Goal: Task Accomplishment & Management: Manage account settings

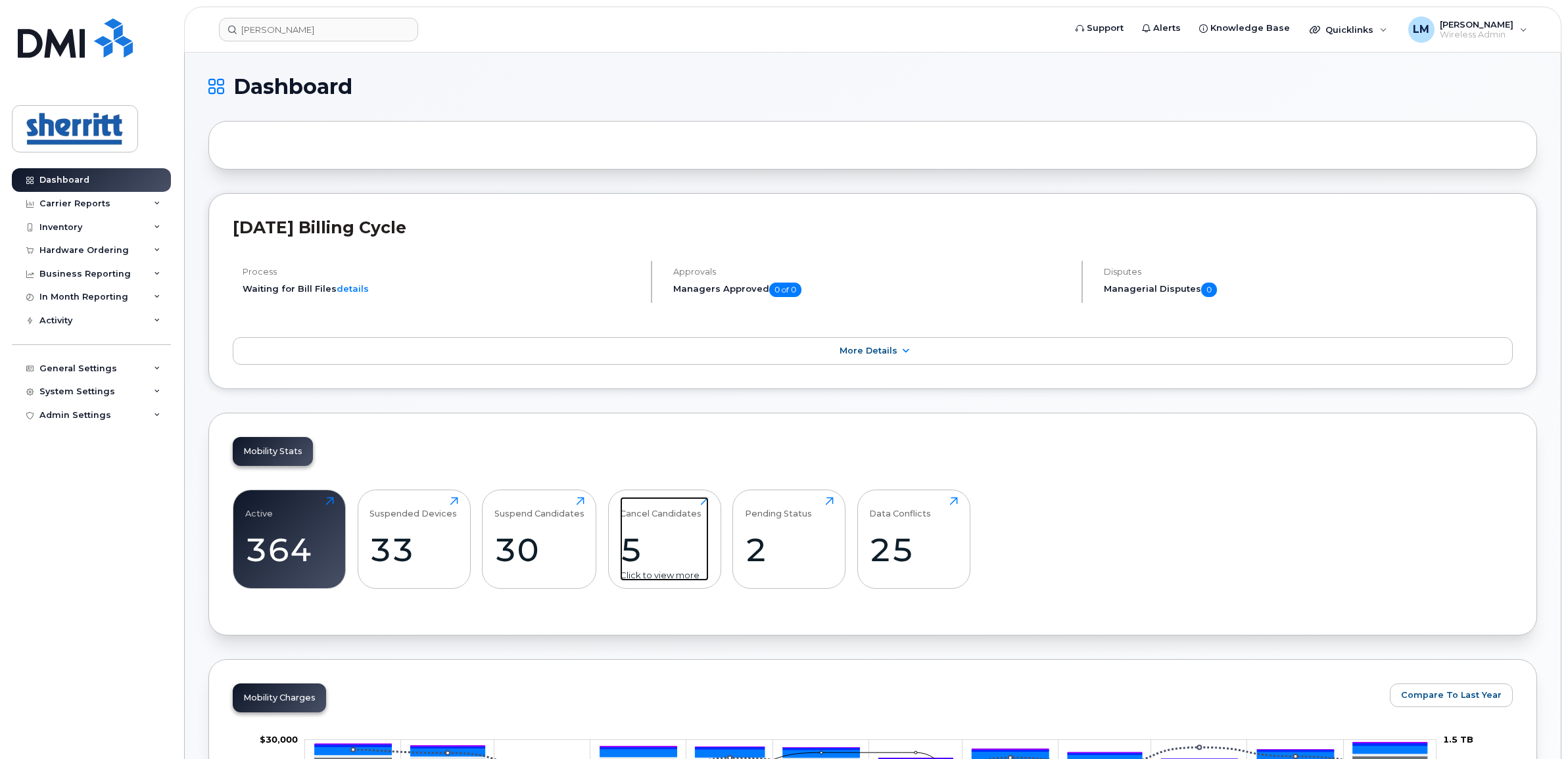
click at [662, 555] on div "5" at bounding box center [664, 550] width 88 height 39
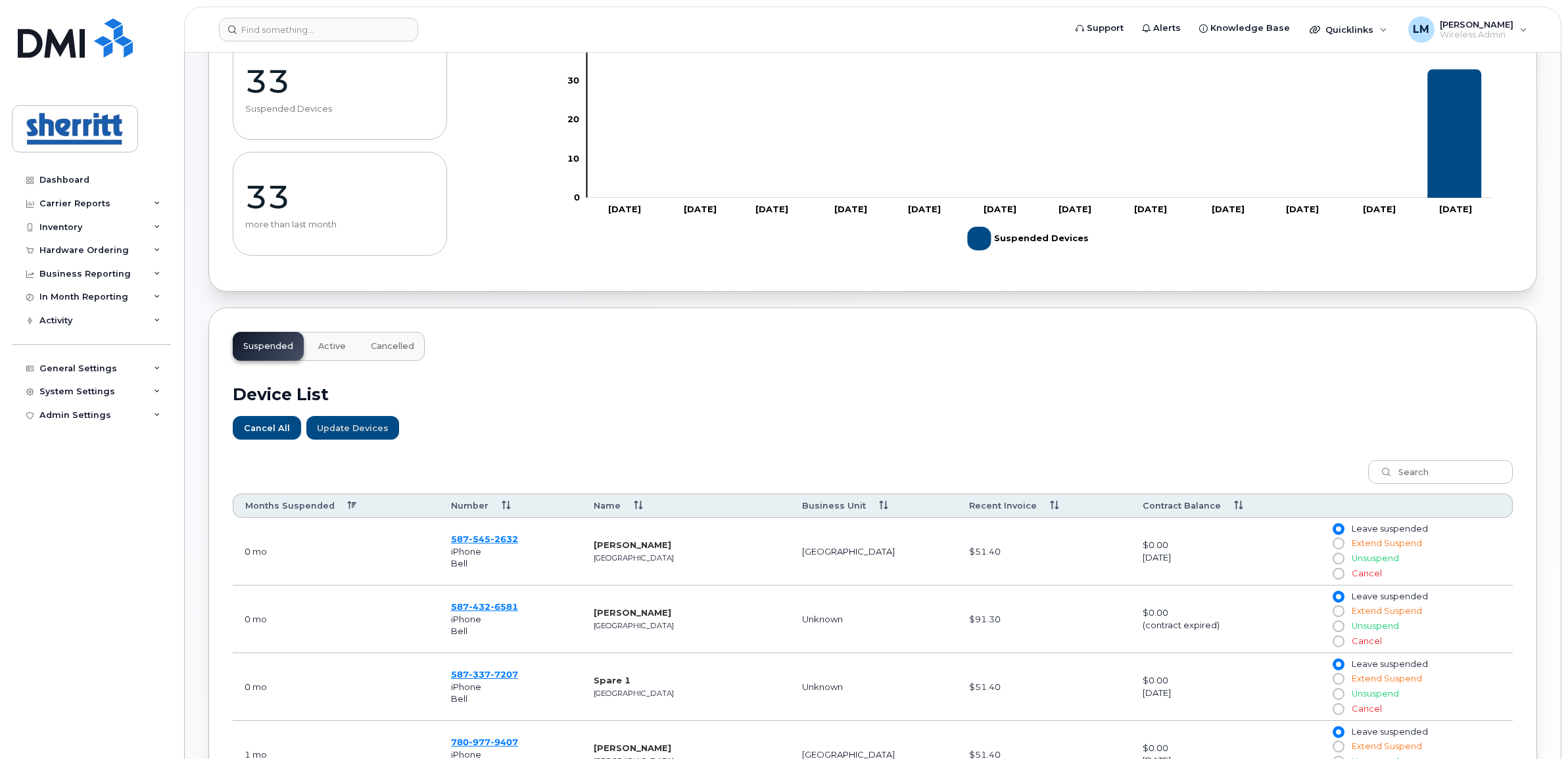
scroll to position [329, 0]
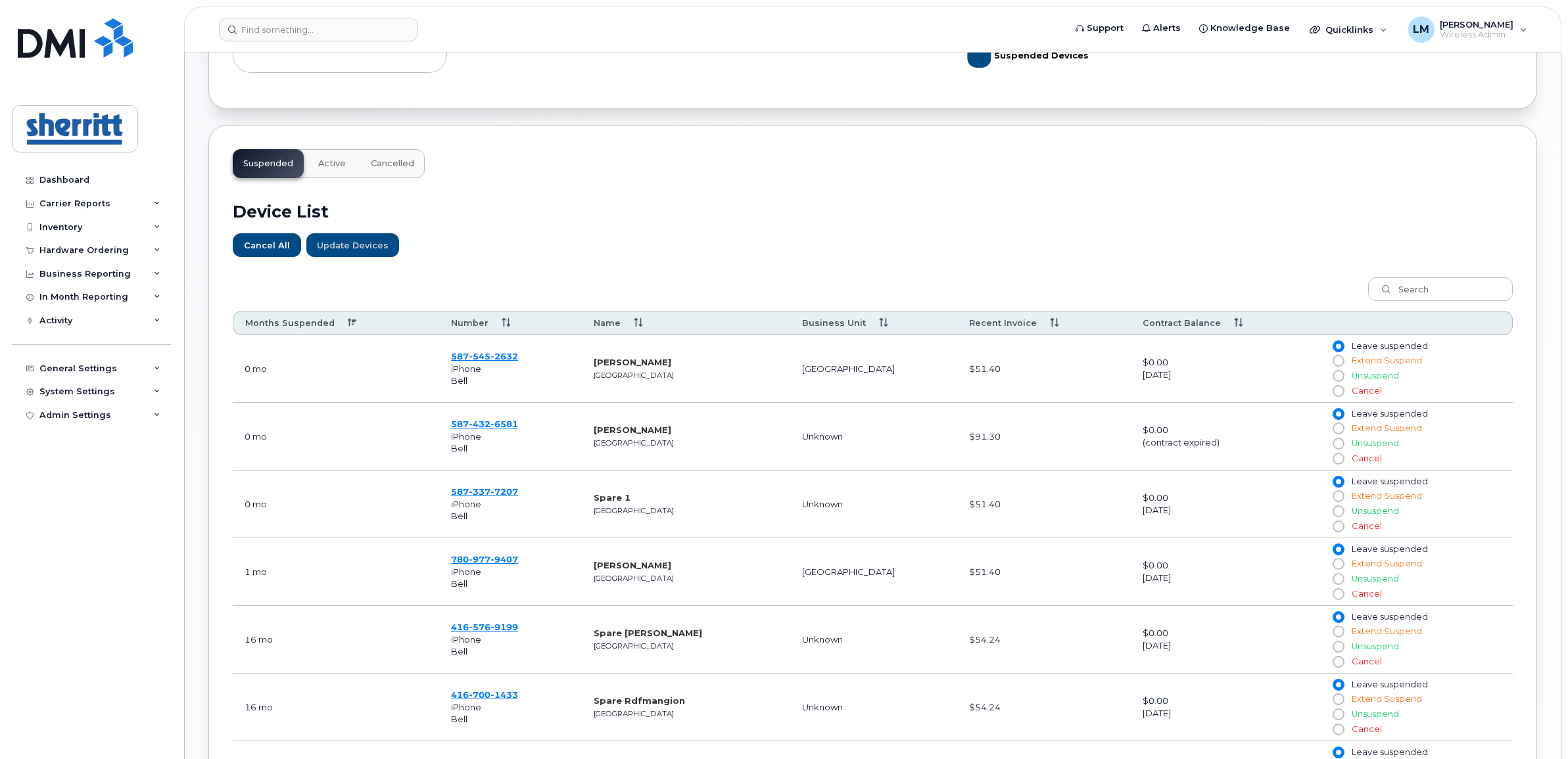
click at [476, 366] on span "iPhone" at bounding box center [466, 368] width 30 height 10
click at [482, 362] on span "545" at bounding box center [480, 356] width 22 height 10
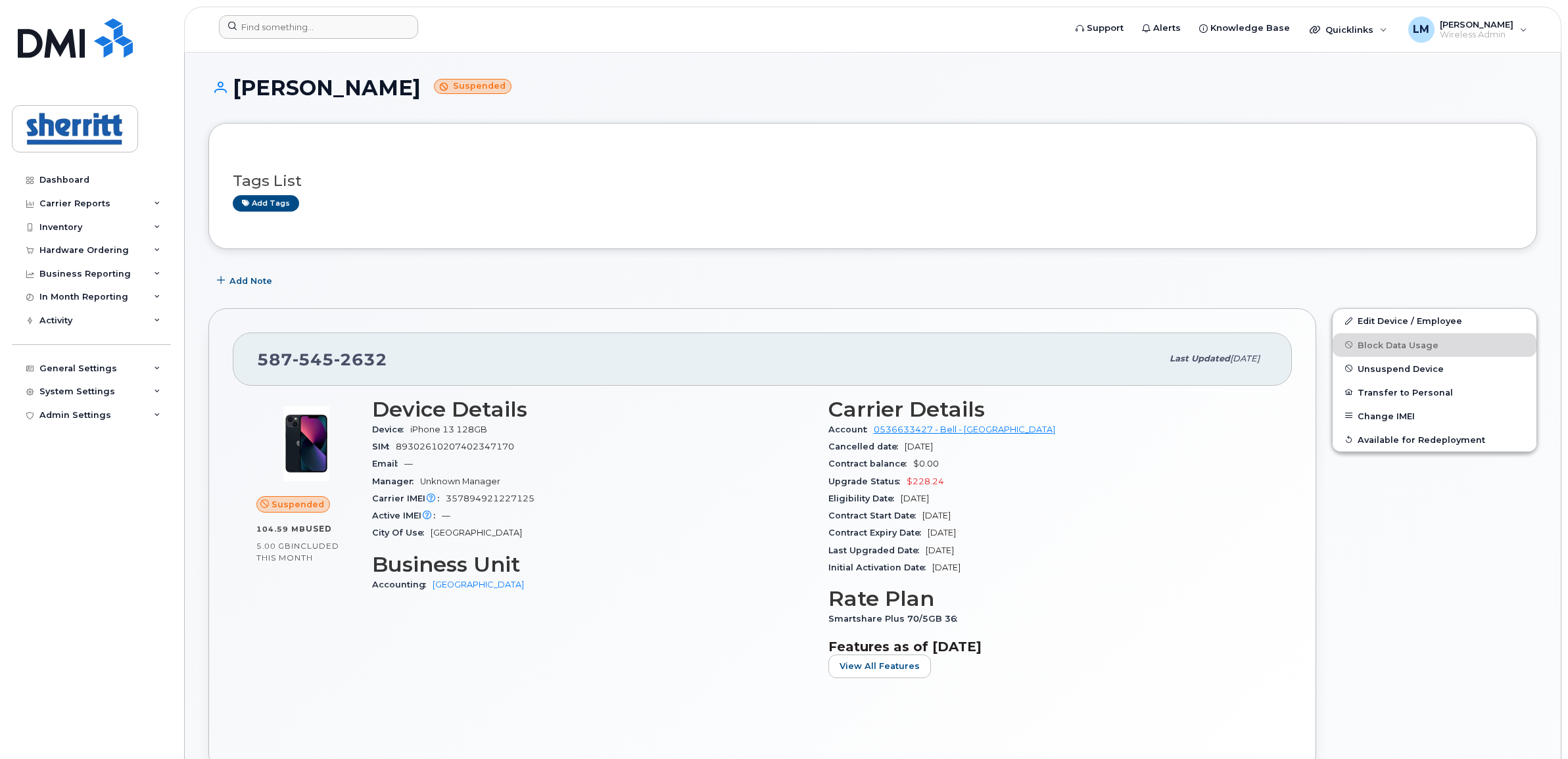
click at [325, 41] on div at bounding box center [637, 29] width 858 height 29
click at [400, 29] on div at bounding box center [319, 27] width 199 height 24
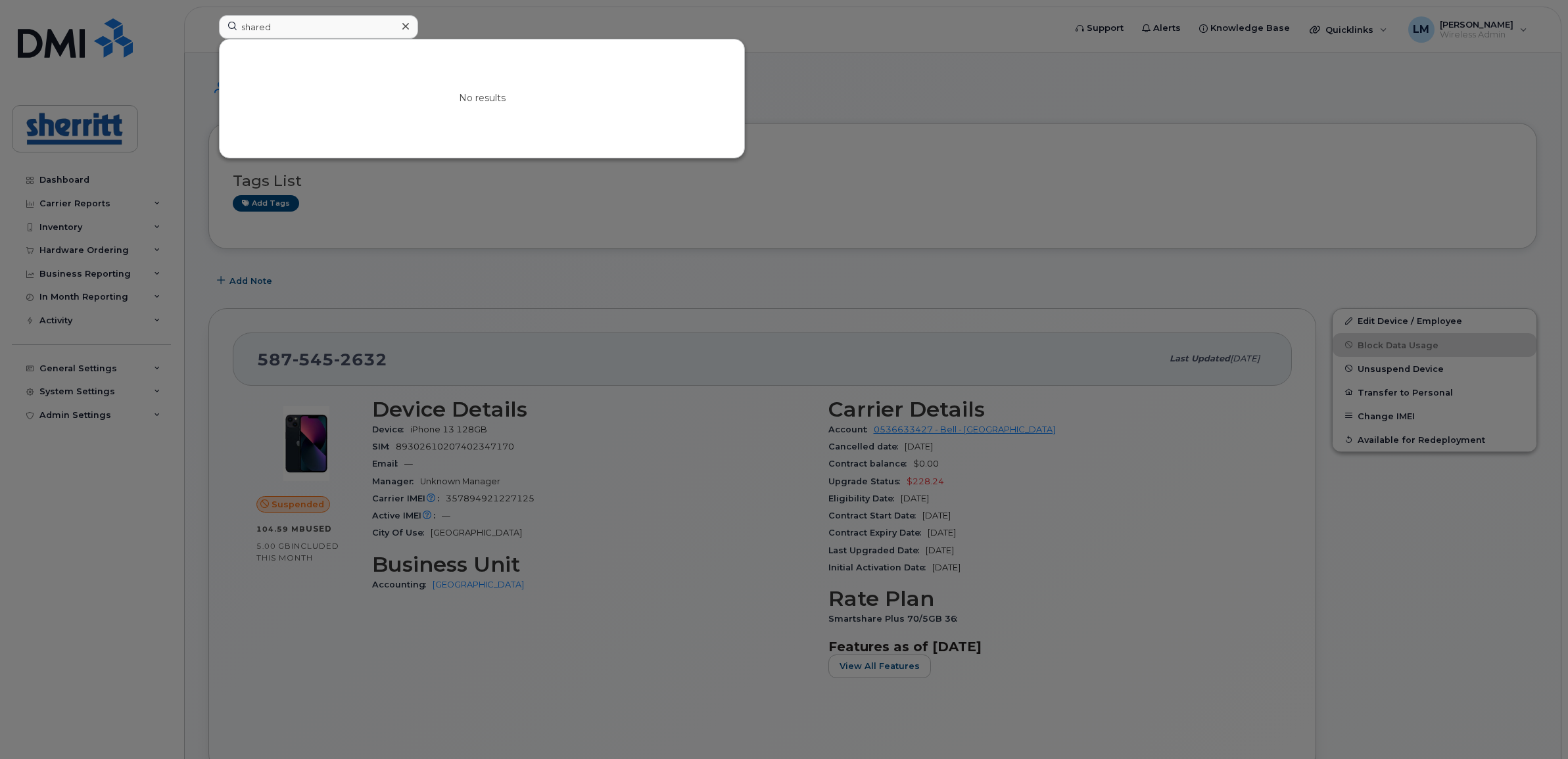
click at [1007, 139] on div at bounding box center [784, 380] width 1568 height 759
click at [357, 28] on input "shared" at bounding box center [319, 27] width 199 height 24
type input "s"
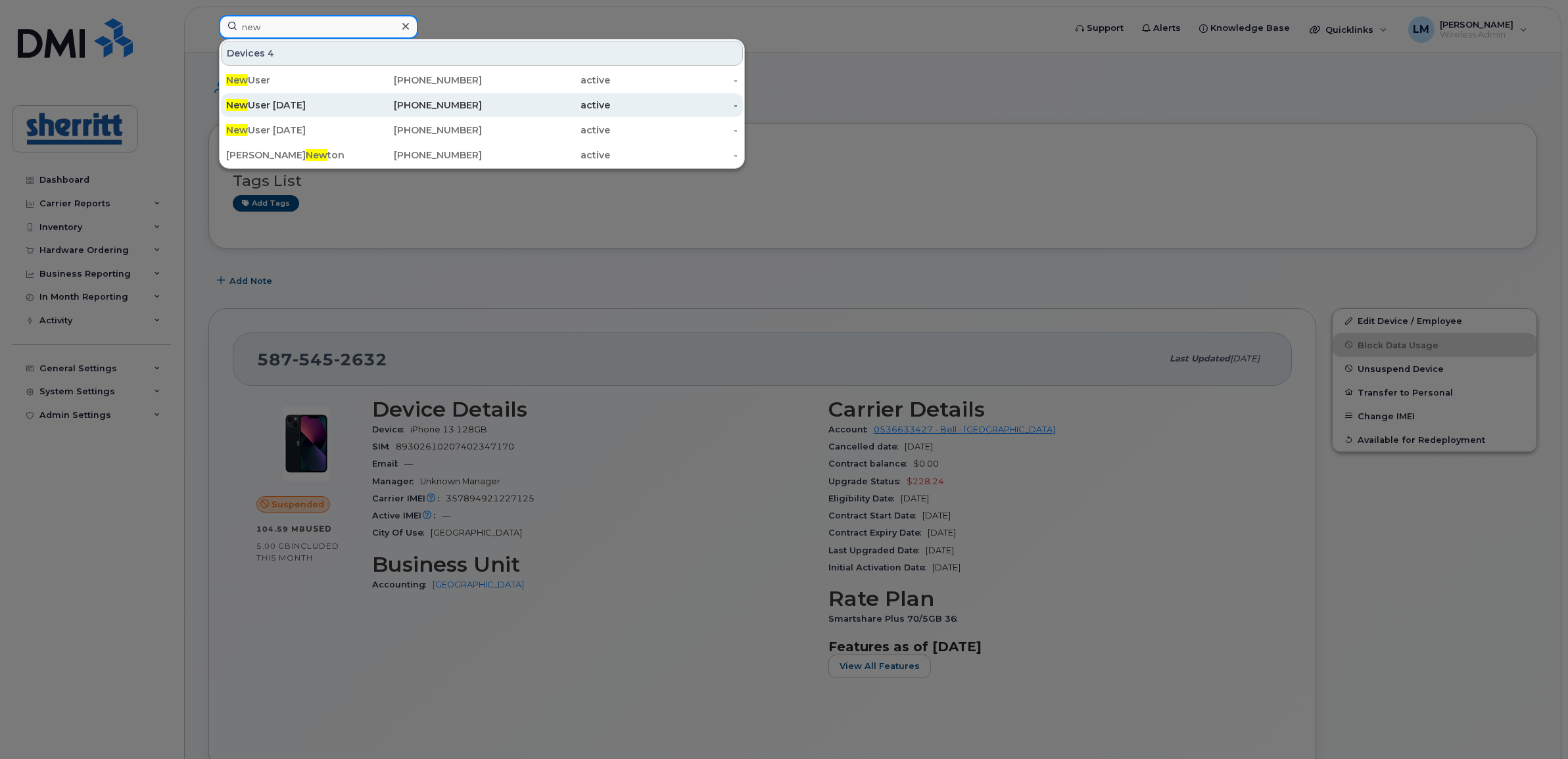
type input "new"
click at [273, 99] on div "New User December 2020" at bounding box center [290, 105] width 128 height 24
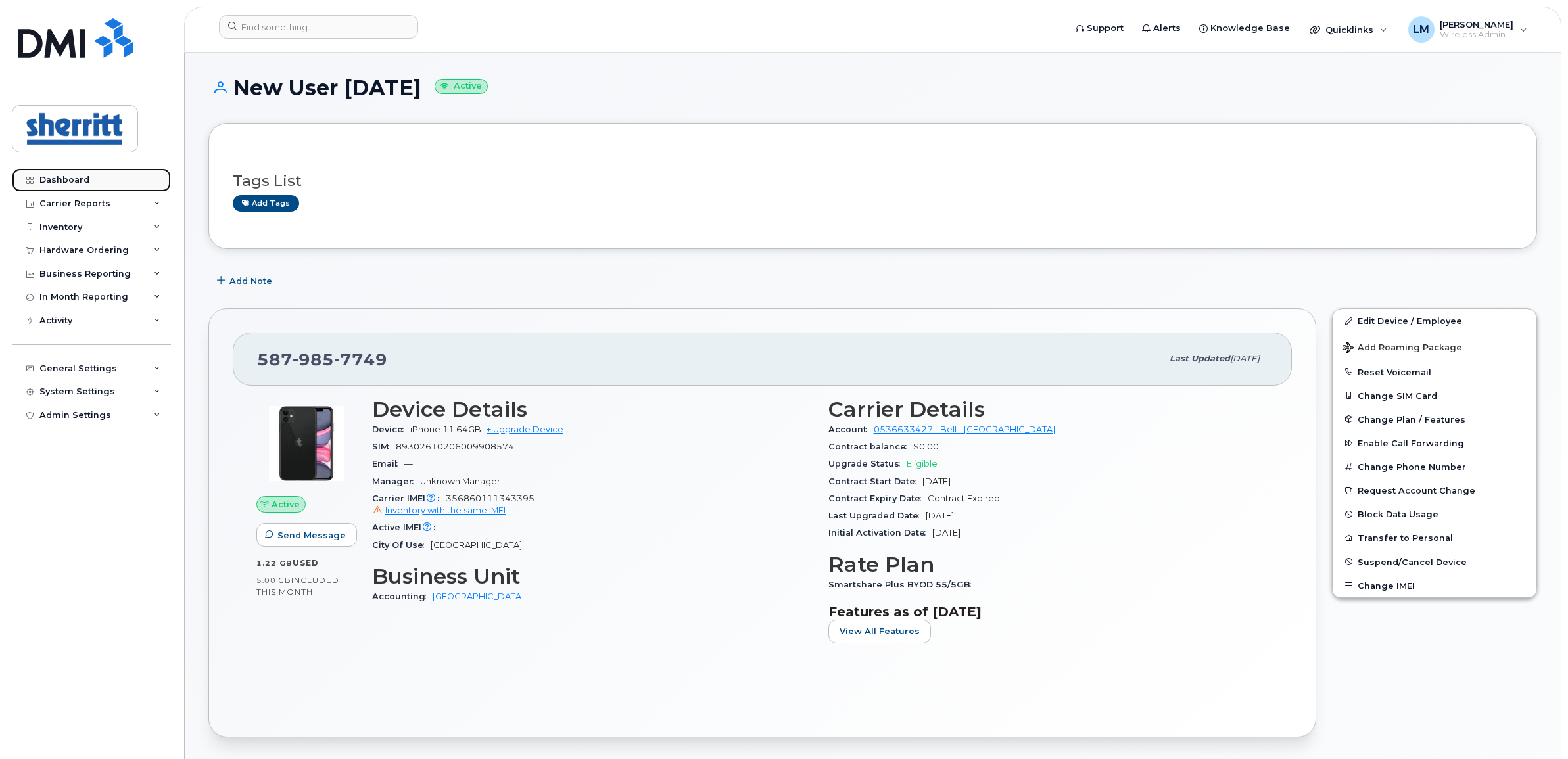
click at [116, 171] on link "Dashboard" at bounding box center [91, 181] width 159 height 24
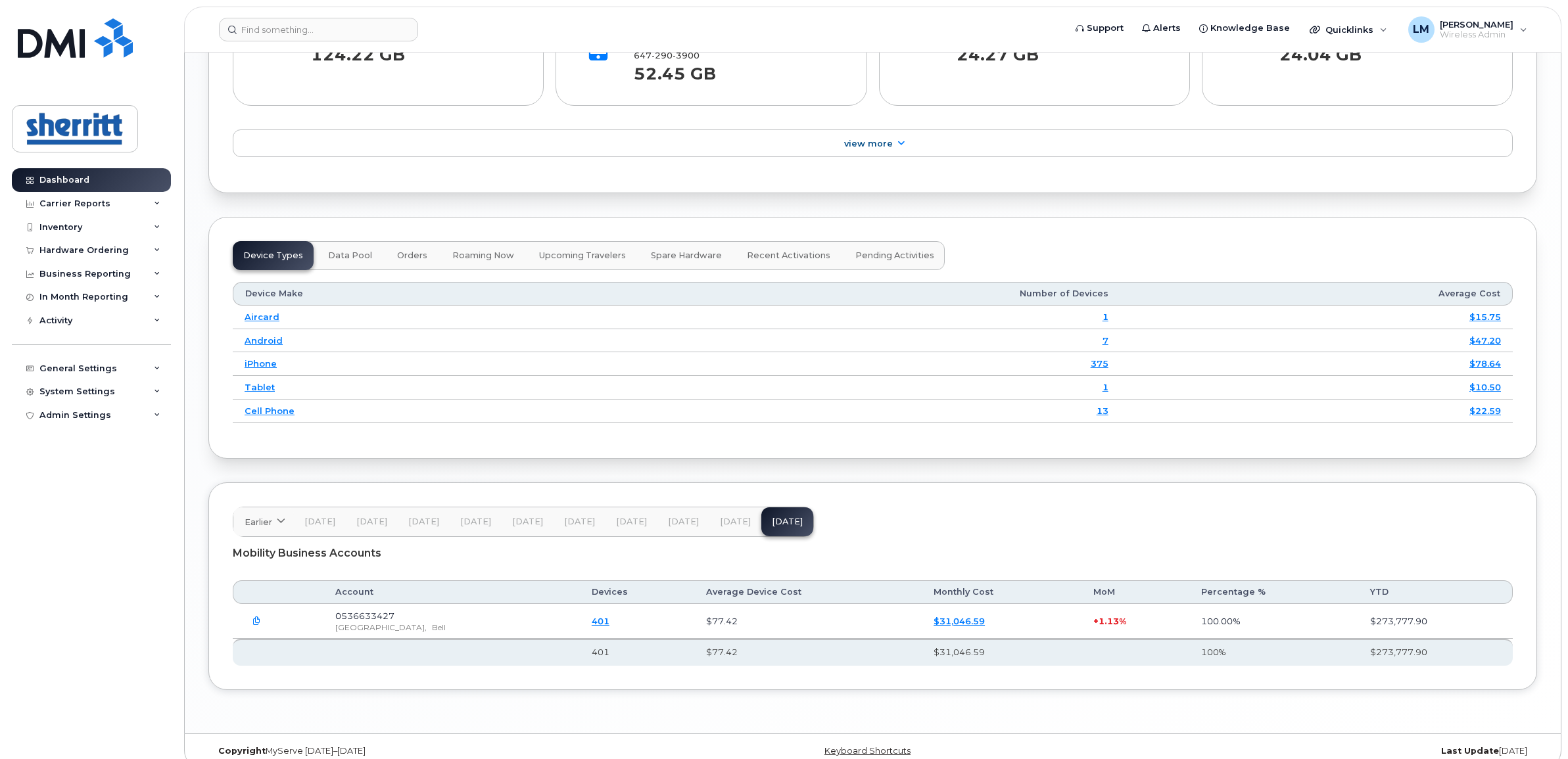
scroll to position [1497, 0]
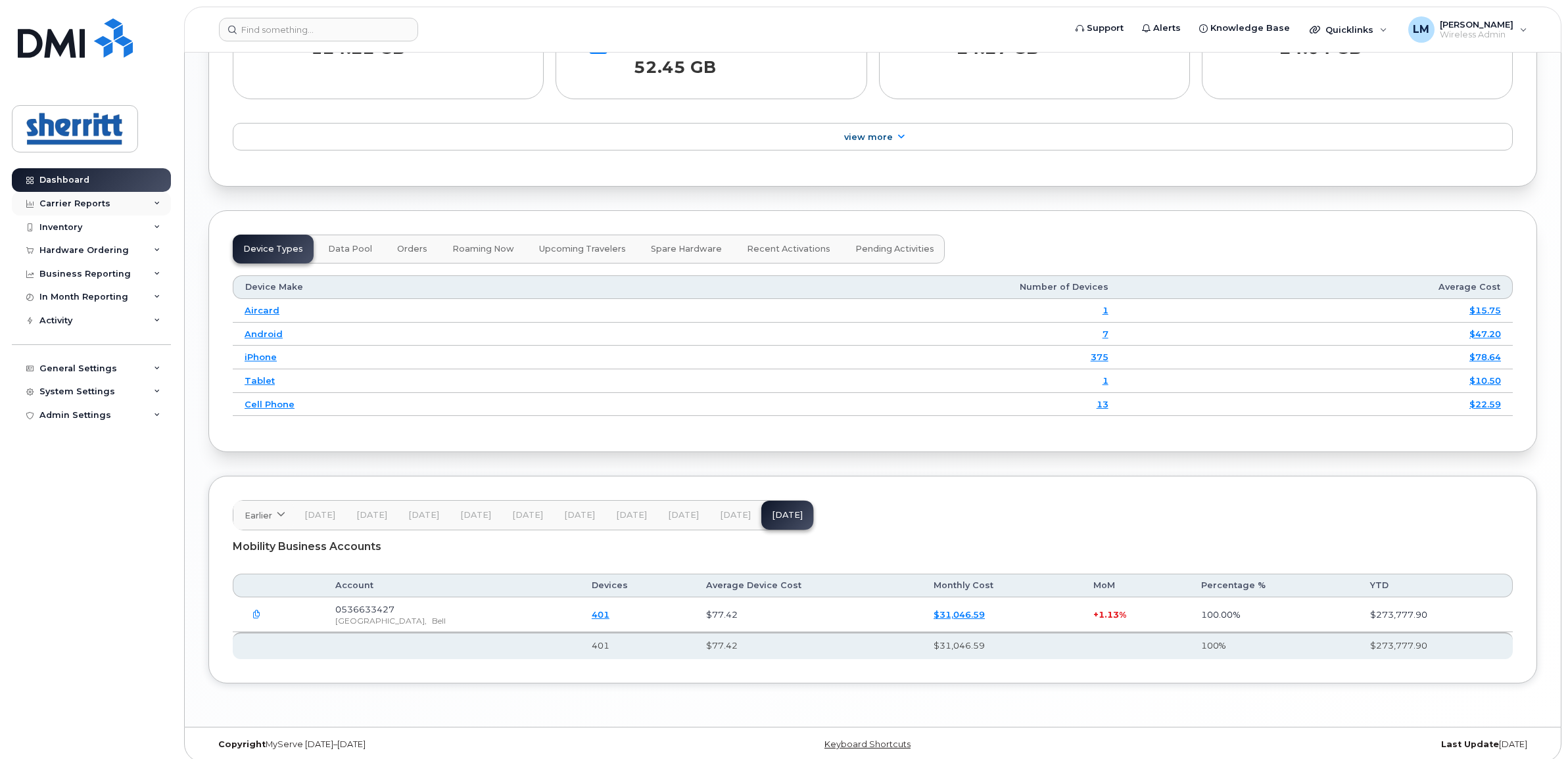
click at [99, 208] on div "Carrier Reports" at bounding box center [75, 204] width 71 height 10
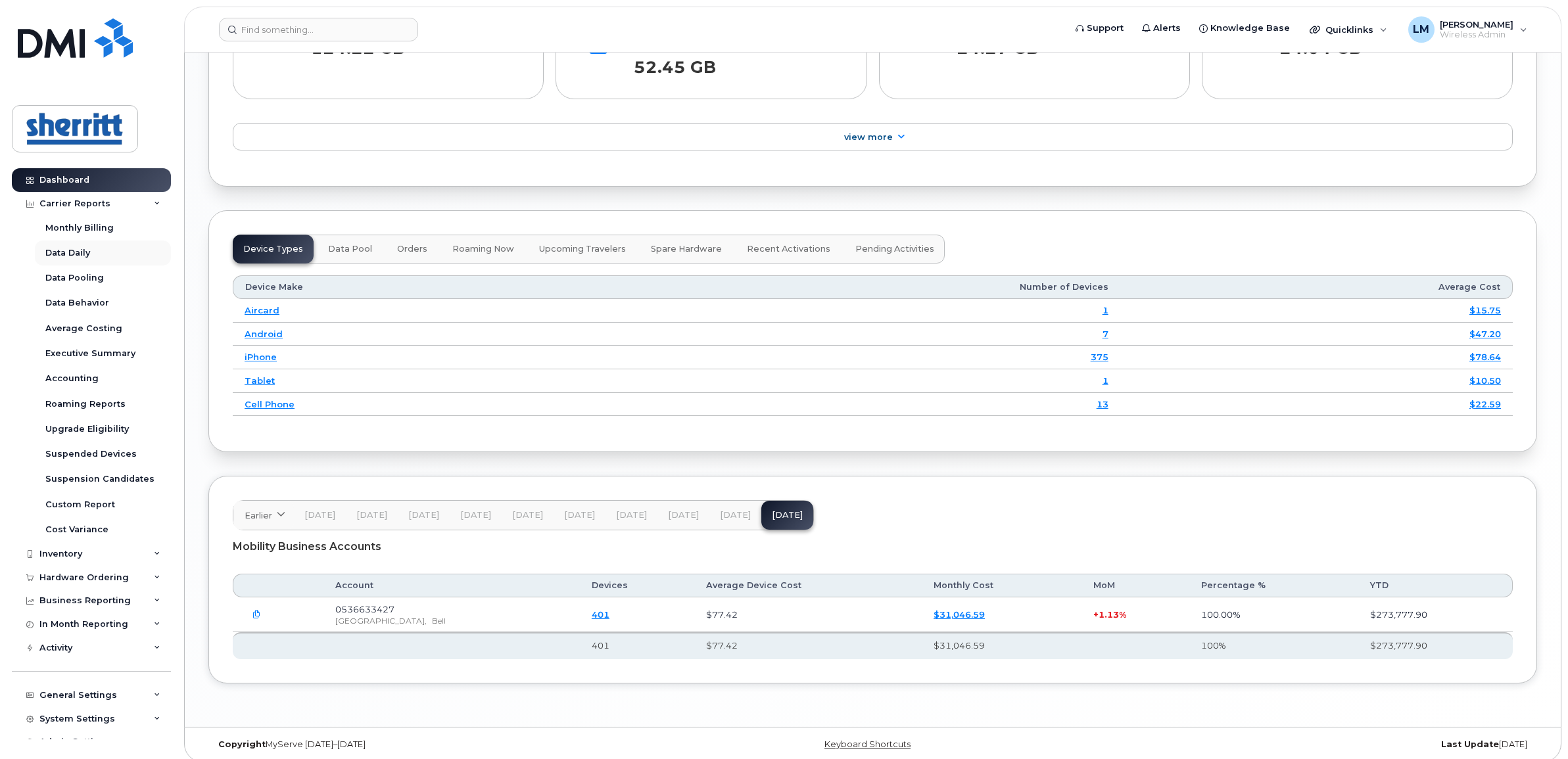
scroll to position [1168, 0]
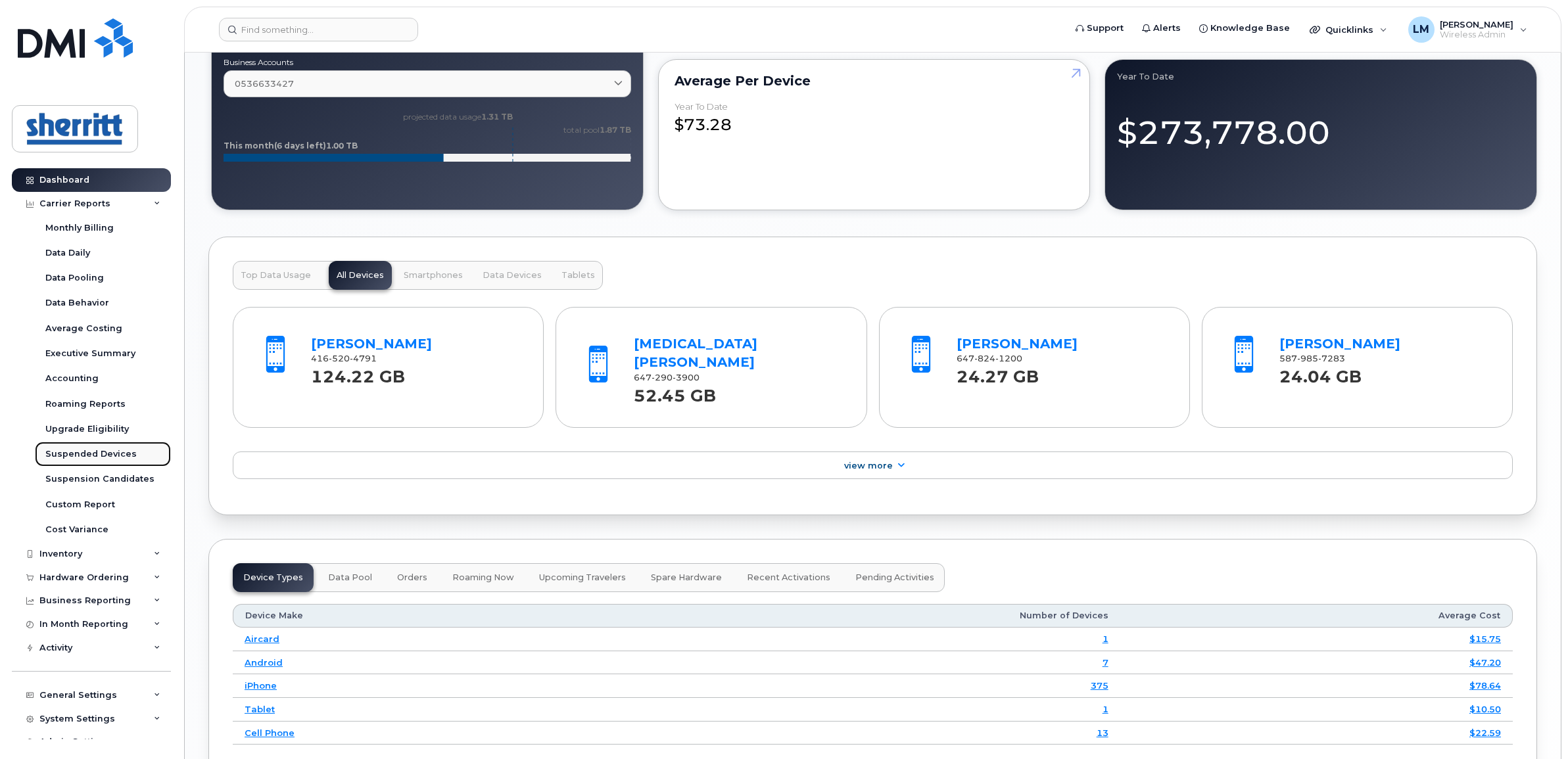
click at [126, 458] on div "Suspended Devices" at bounding box center [90, 454] width 91 height 12
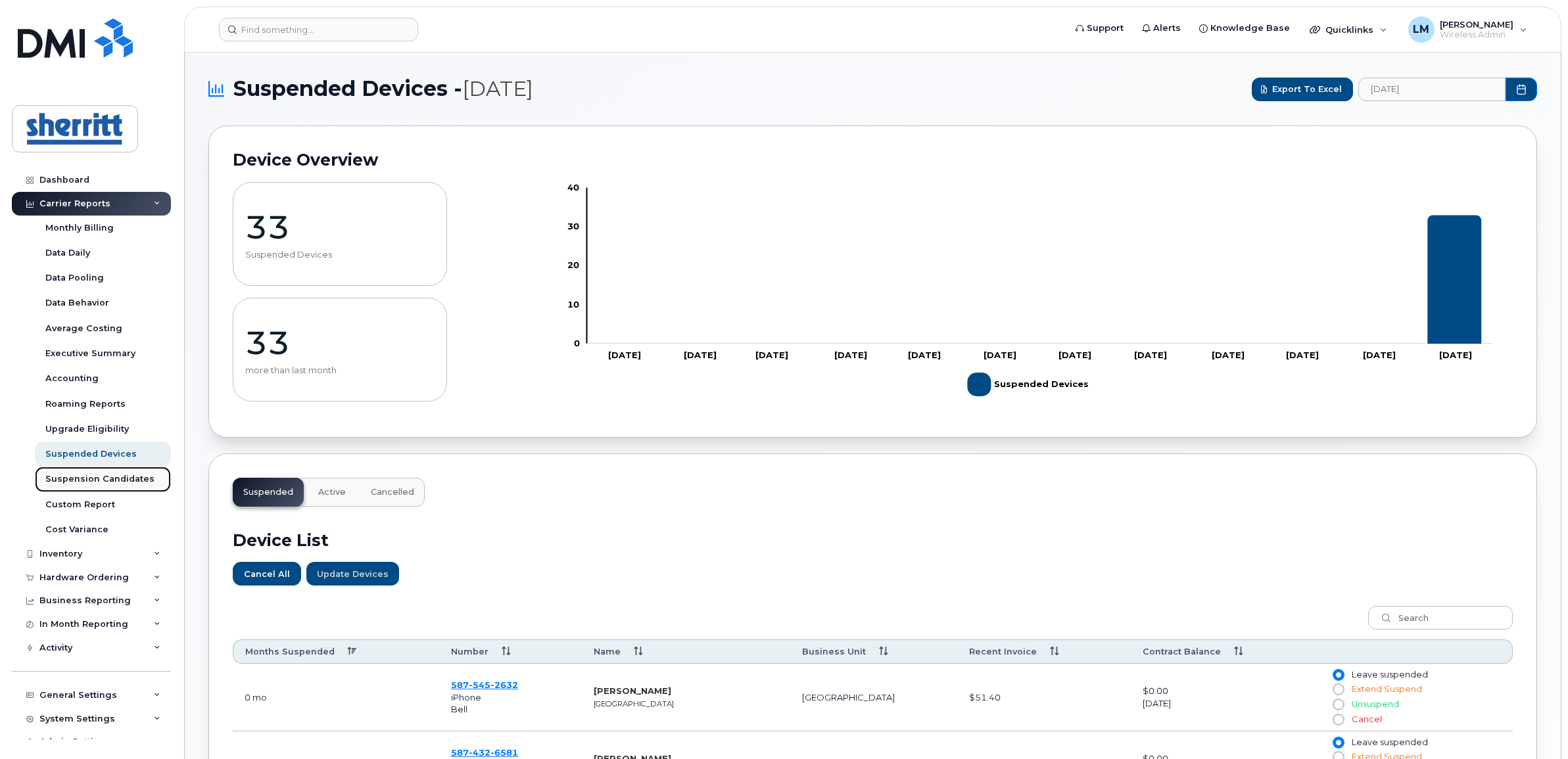
click at [109, 481] on div "Suspension Candidates" at bounding box center [99, 479] width 109 height 12
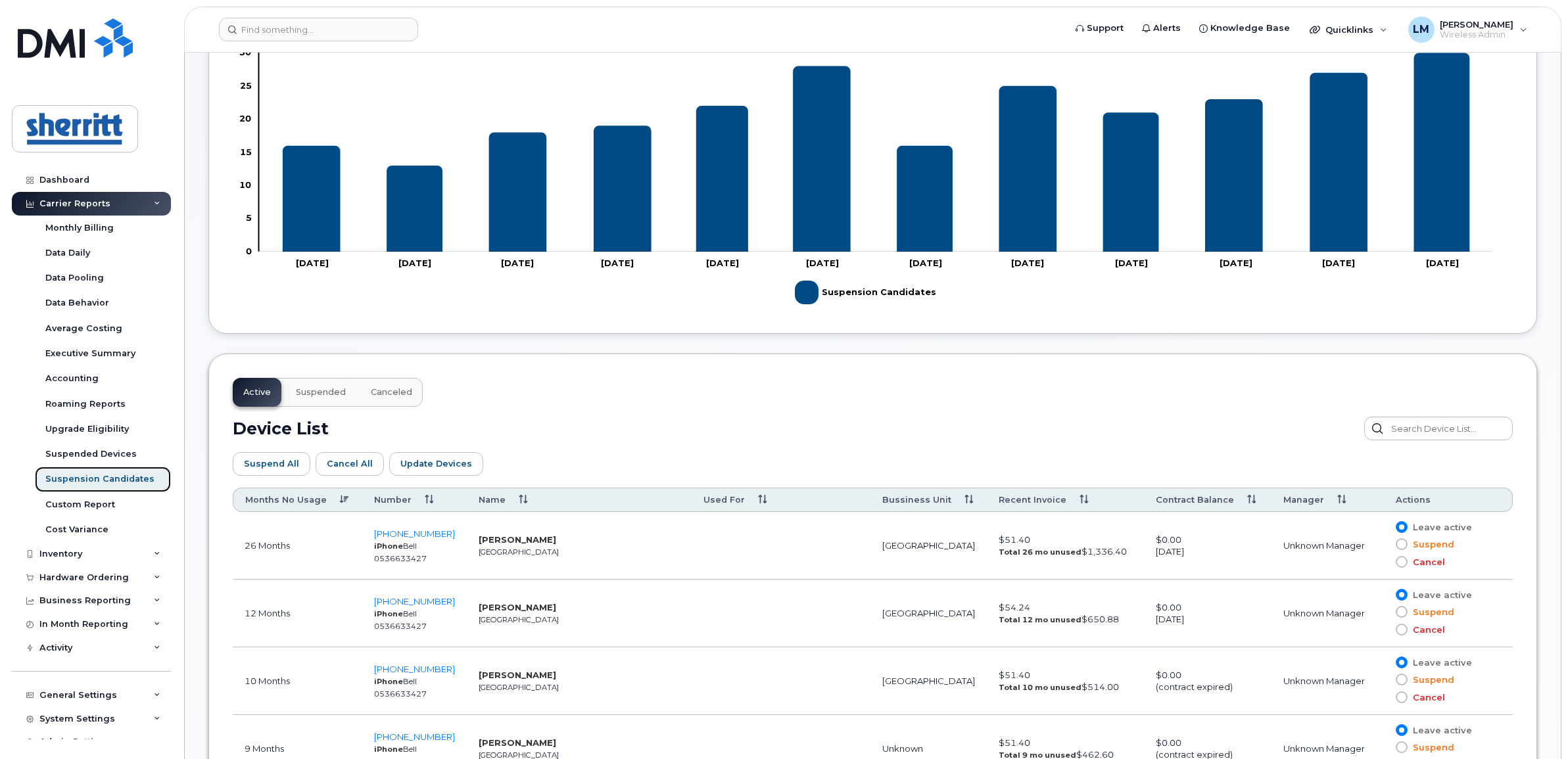
scroll to position [411, 0]
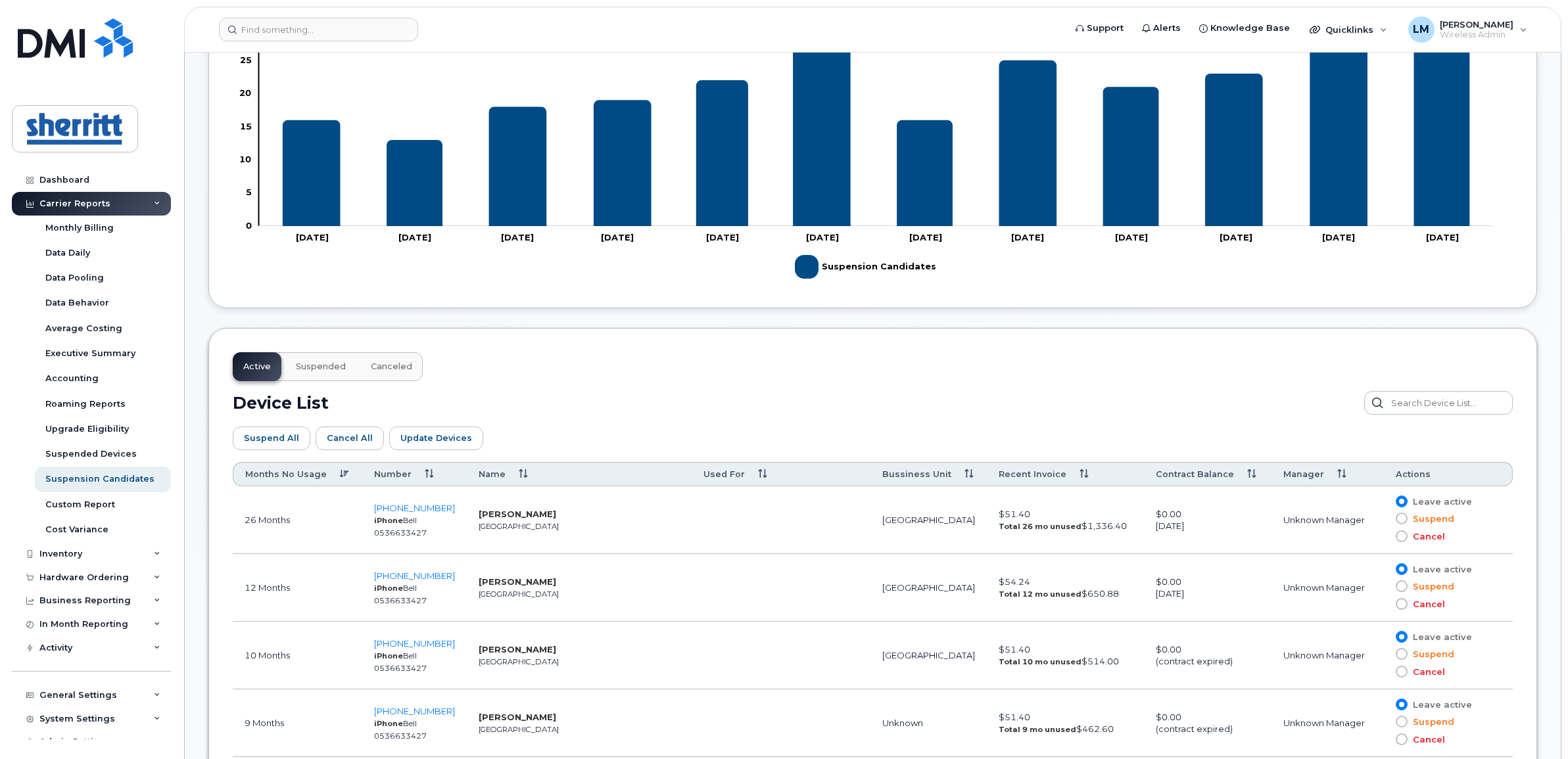
click at [290, 476] on th "Months No Usage" at bounding box center [298, 474] width 130 height 24
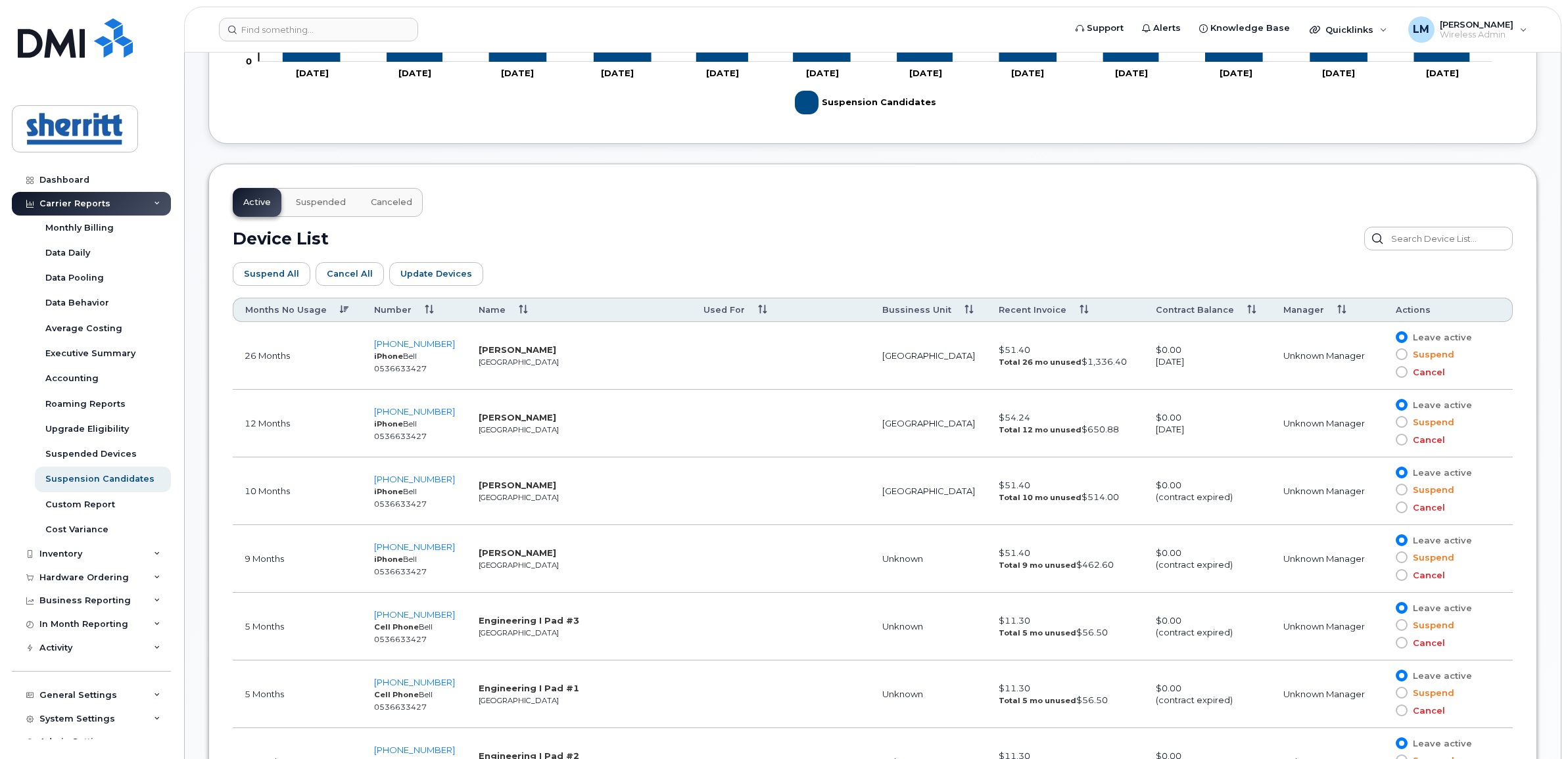
drag, startPoint x: 787, startPoint y: 325, endPoint x: 802, endPoint y: 322, distance: 15.3
drag, startPoint x: 802, startPoint y: 322, endPoint x: 807, endPoint y: 314, distance: 9.4
drag, startPoint x: 807, startPoint y: 314, endPoint x: 743, endPoint y: 240, distance: 97.8
click at [743, 240] on div "Device List" at bounding box center [873, 239] width 1281 height 24
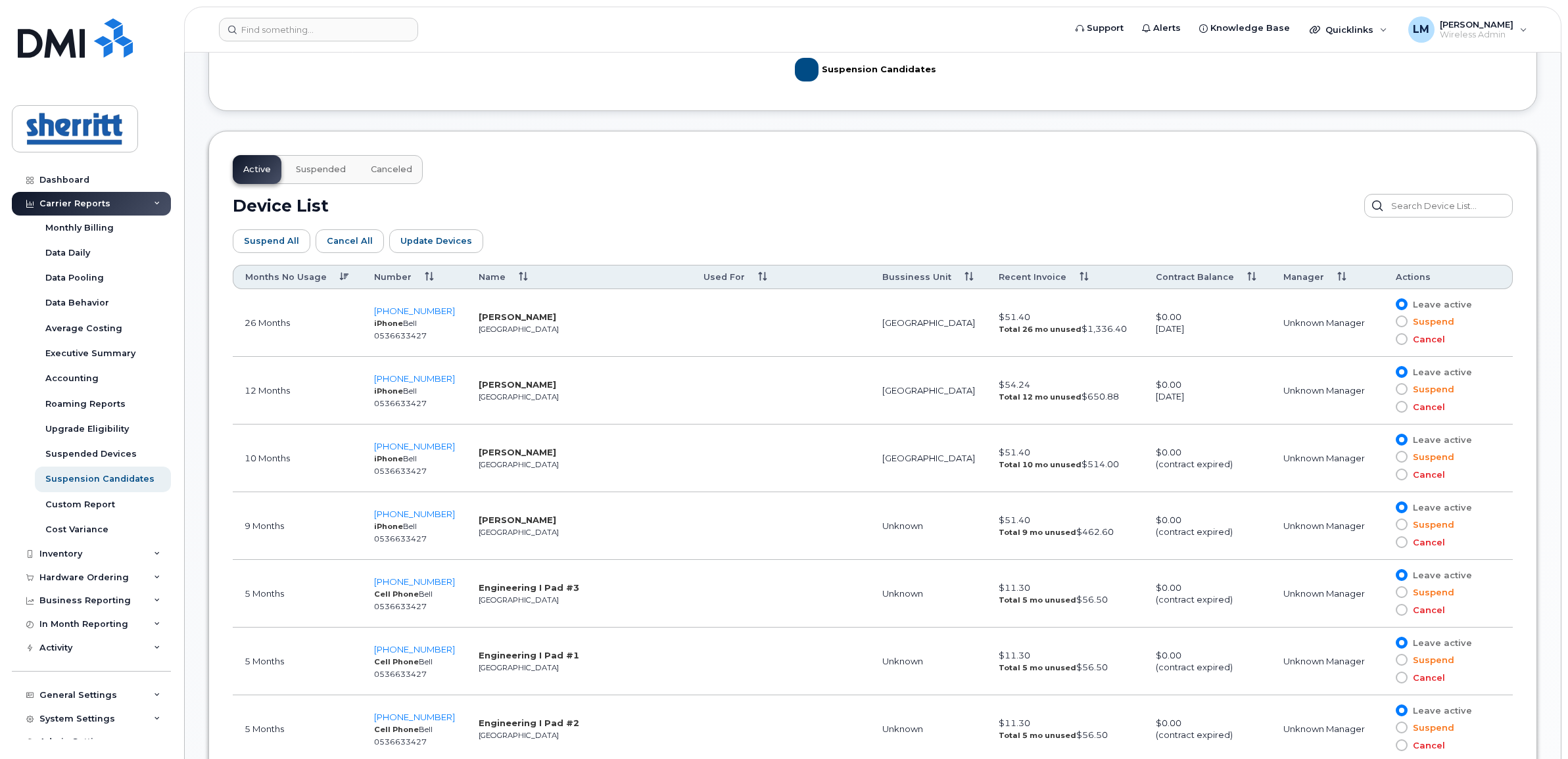
scroll to position [603, 0]
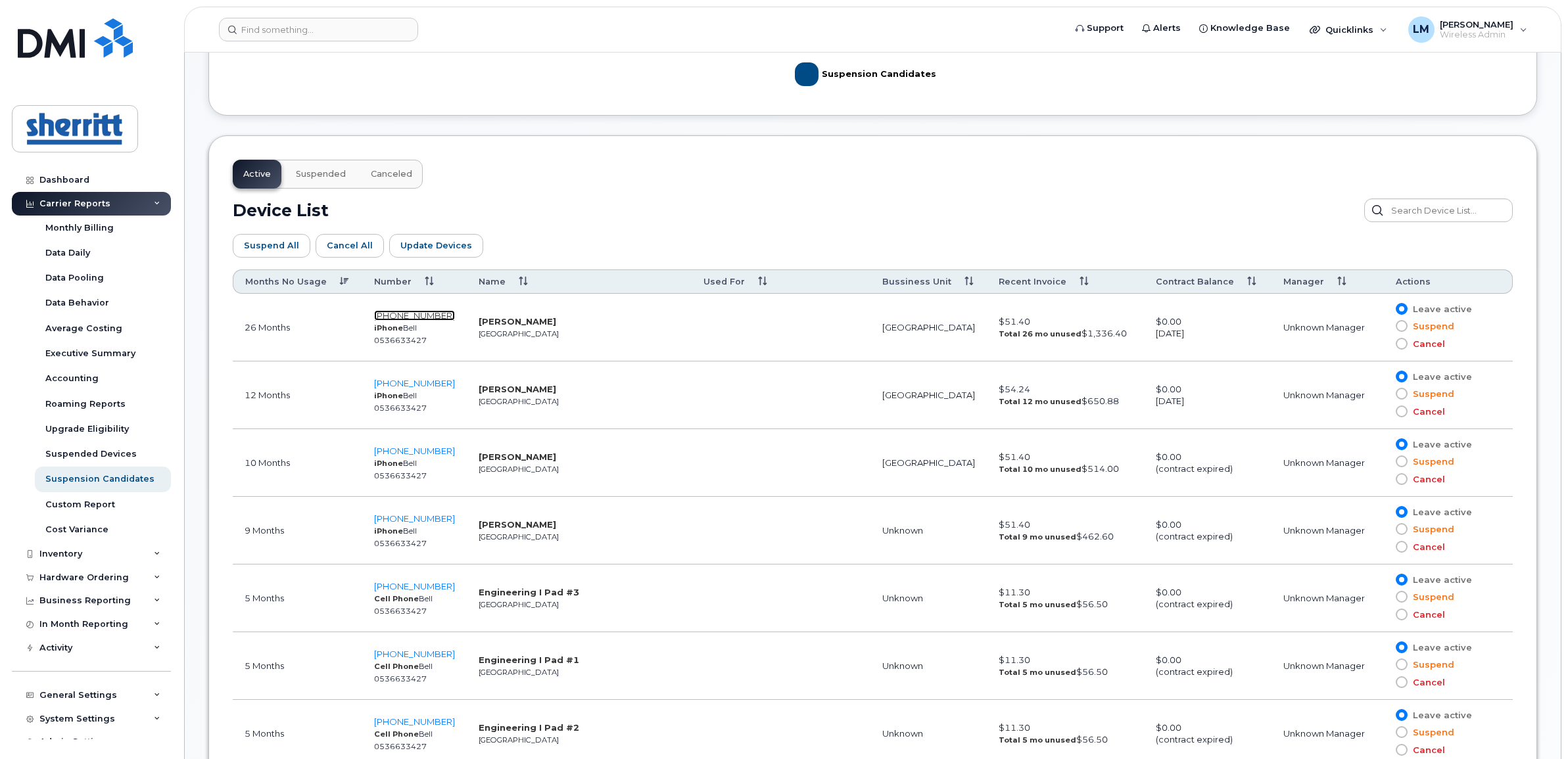
click at [428, 317] on span "587-337-6250" at bounding box center [415, 315] width 81 height 10
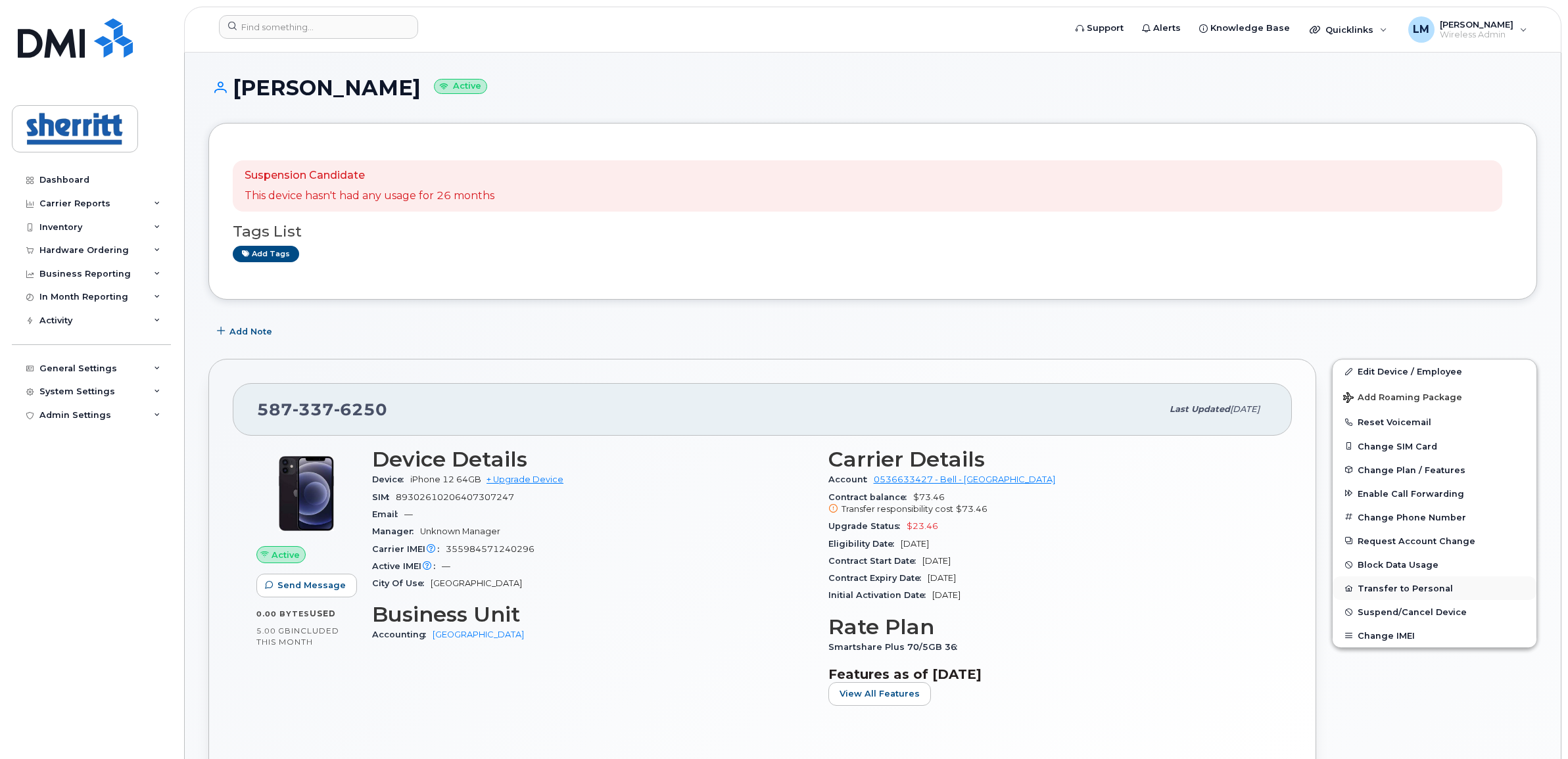
click at [1404, 585] on button "Transfer to Personal" at bounding box center [1434, 589] width 204 height 24
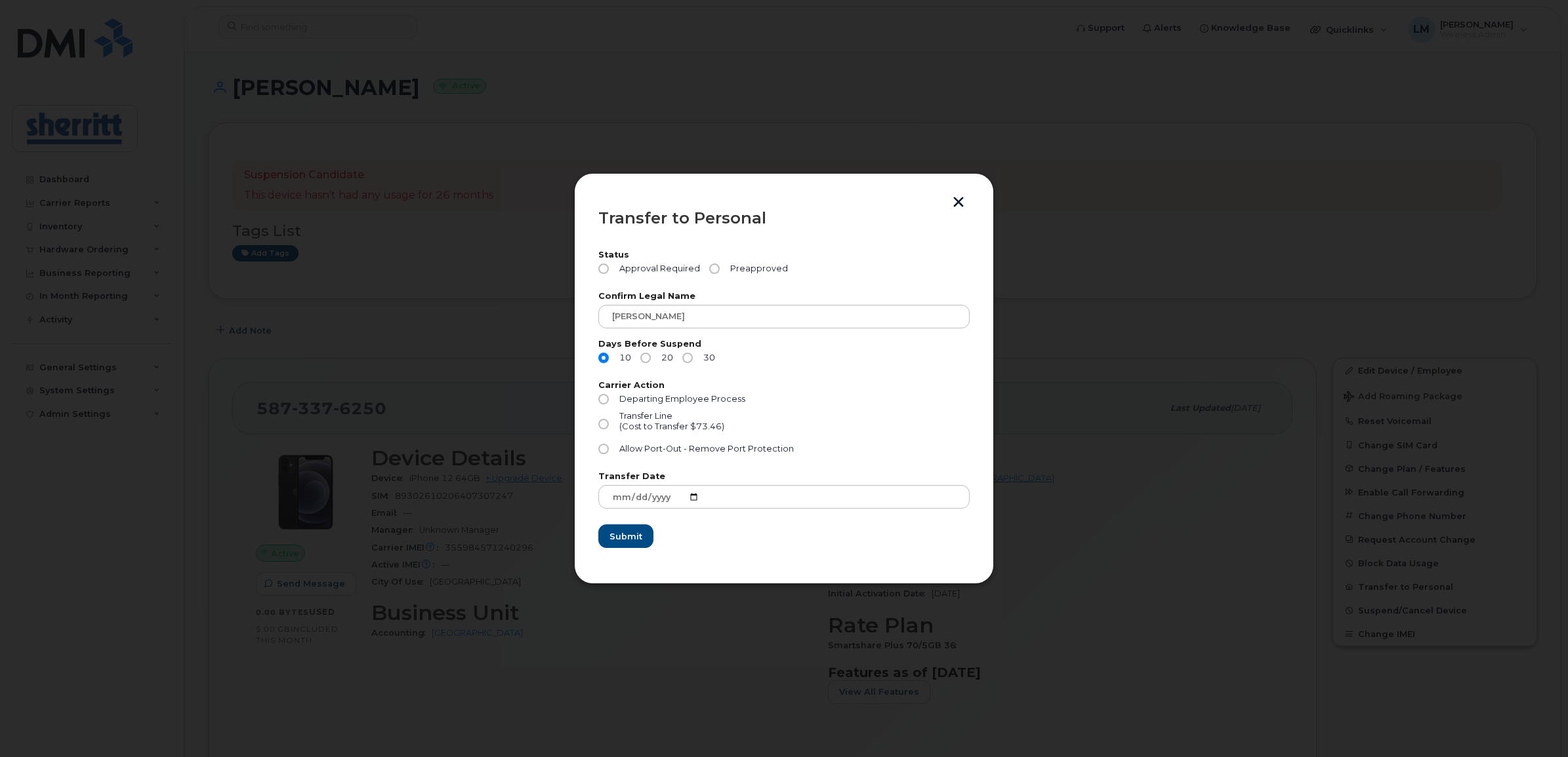
click at [955, 205] on button "button" at bounding box center [958, 203] width 19 height 14
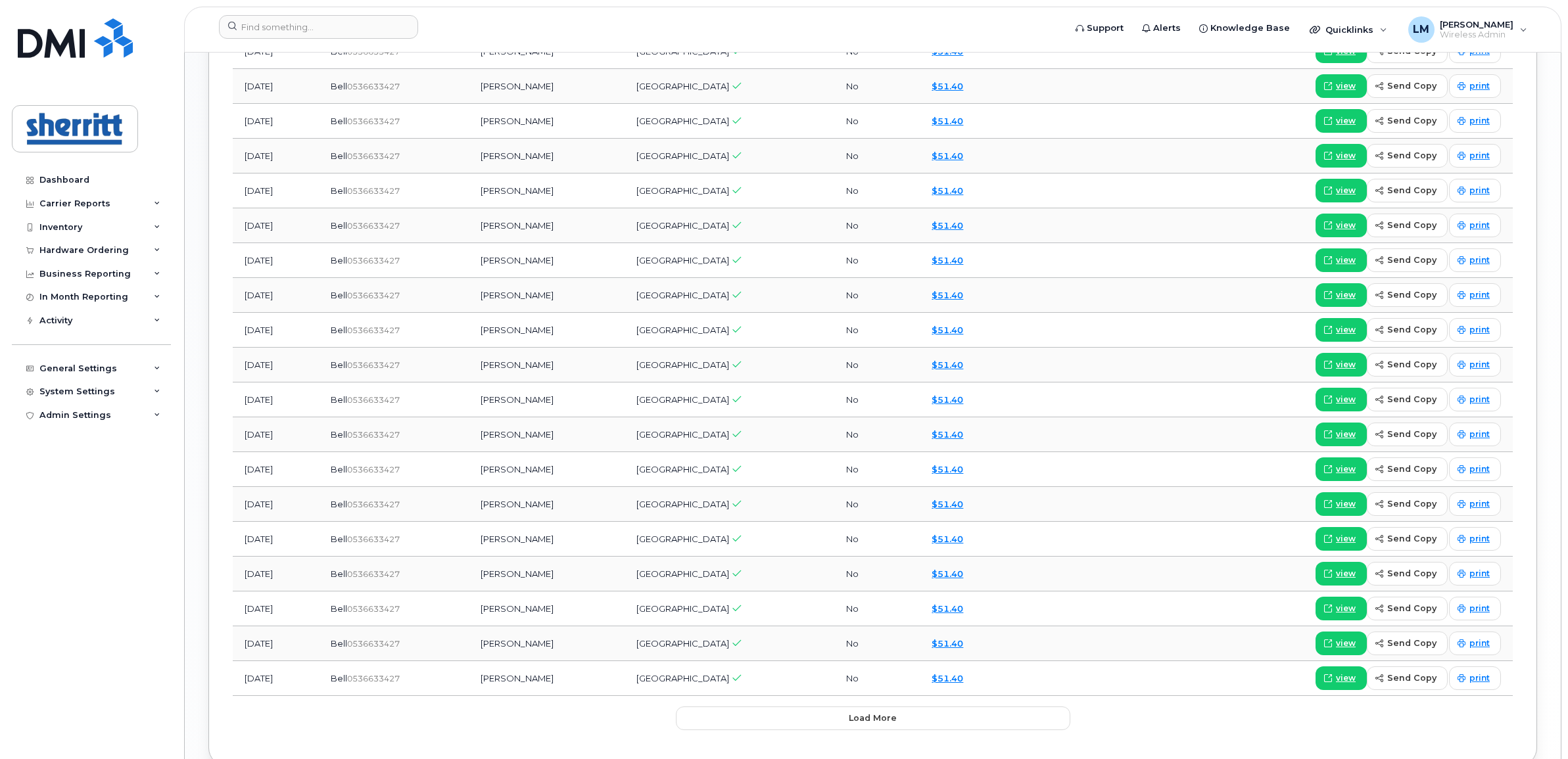
scroll to position [1429, 0]
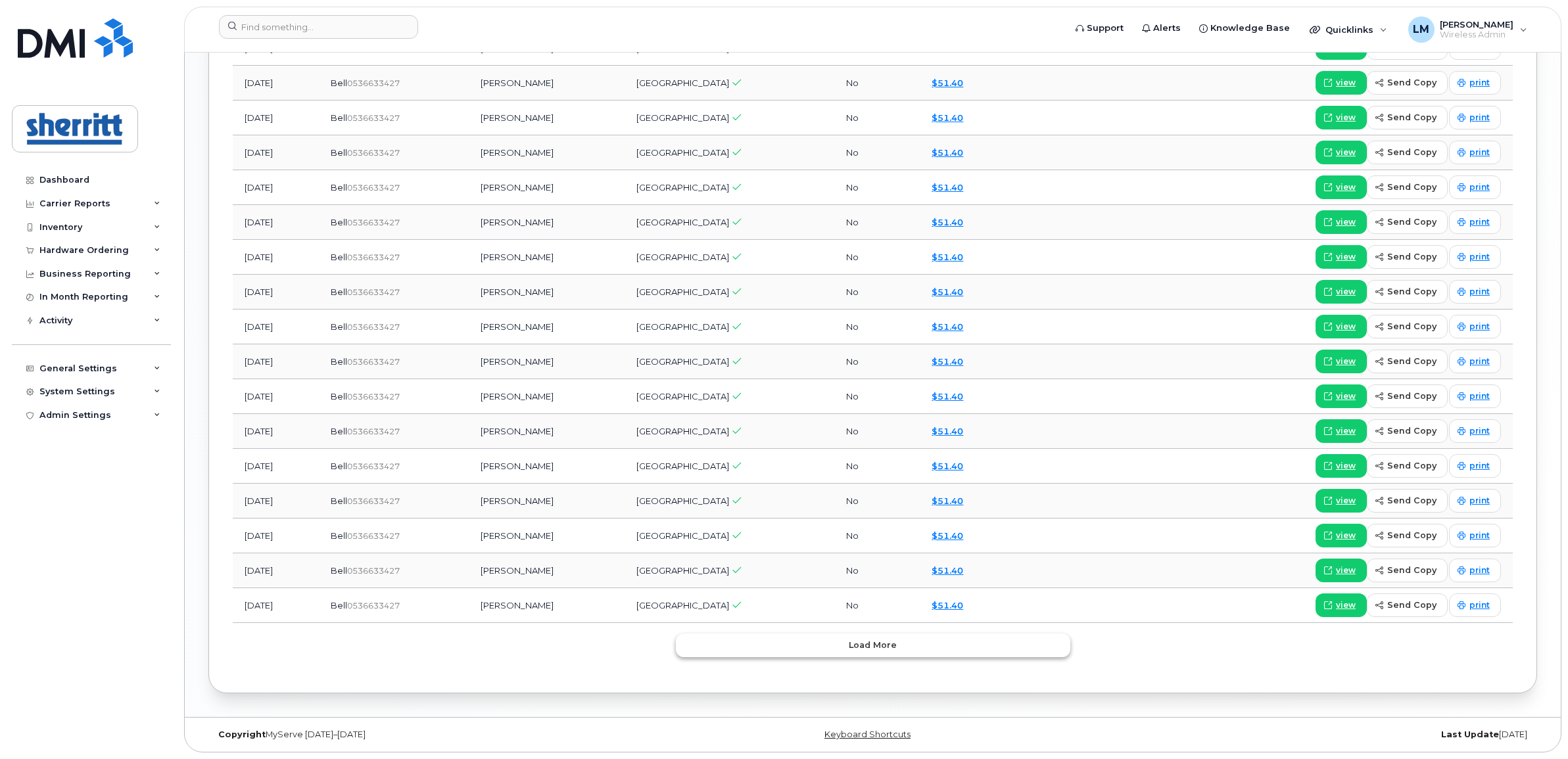
click at [880, 644] on span "Load more" at bounding box center [872, 646] width 48 height 13
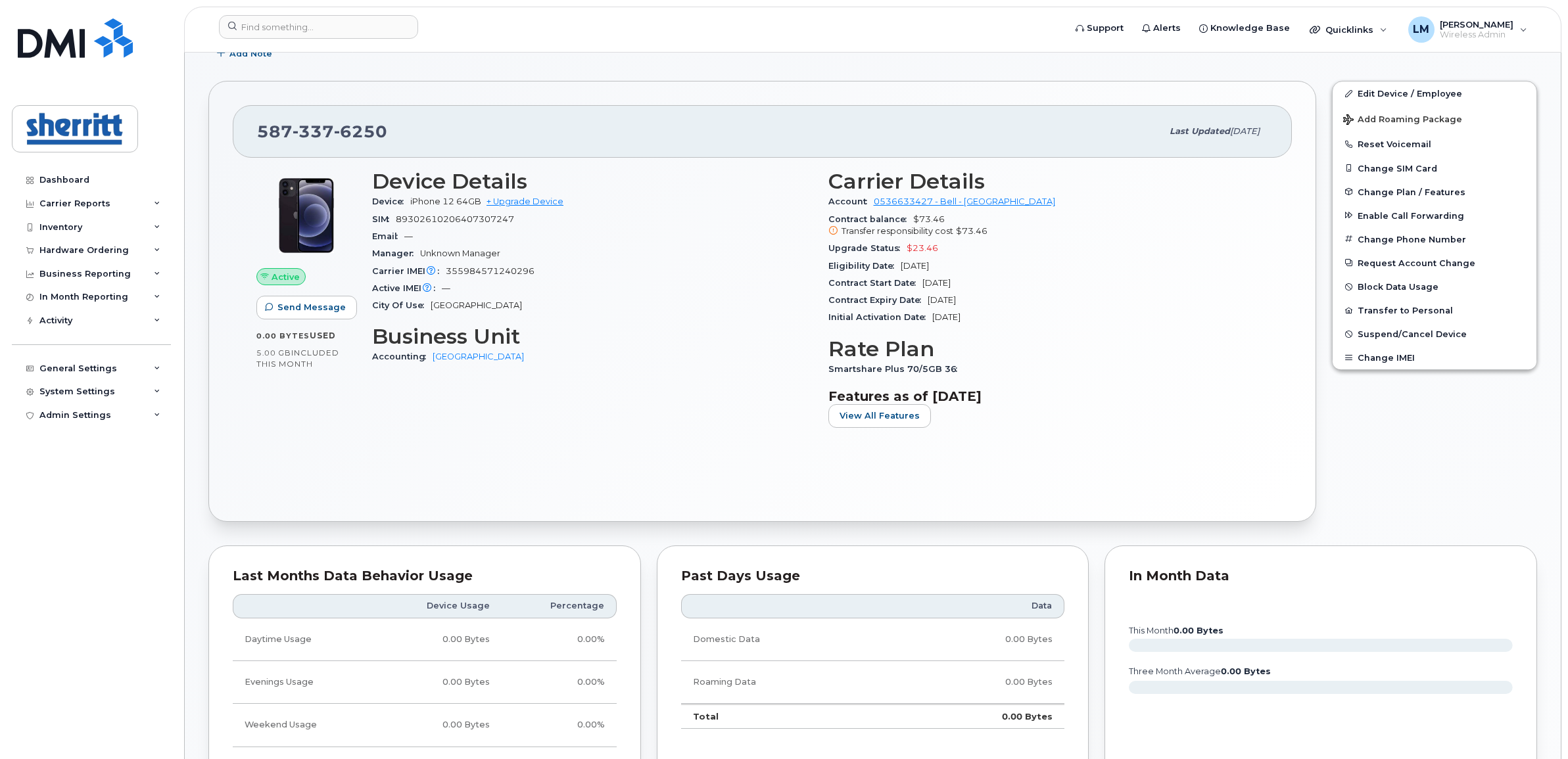
scroll to position [265, 0]
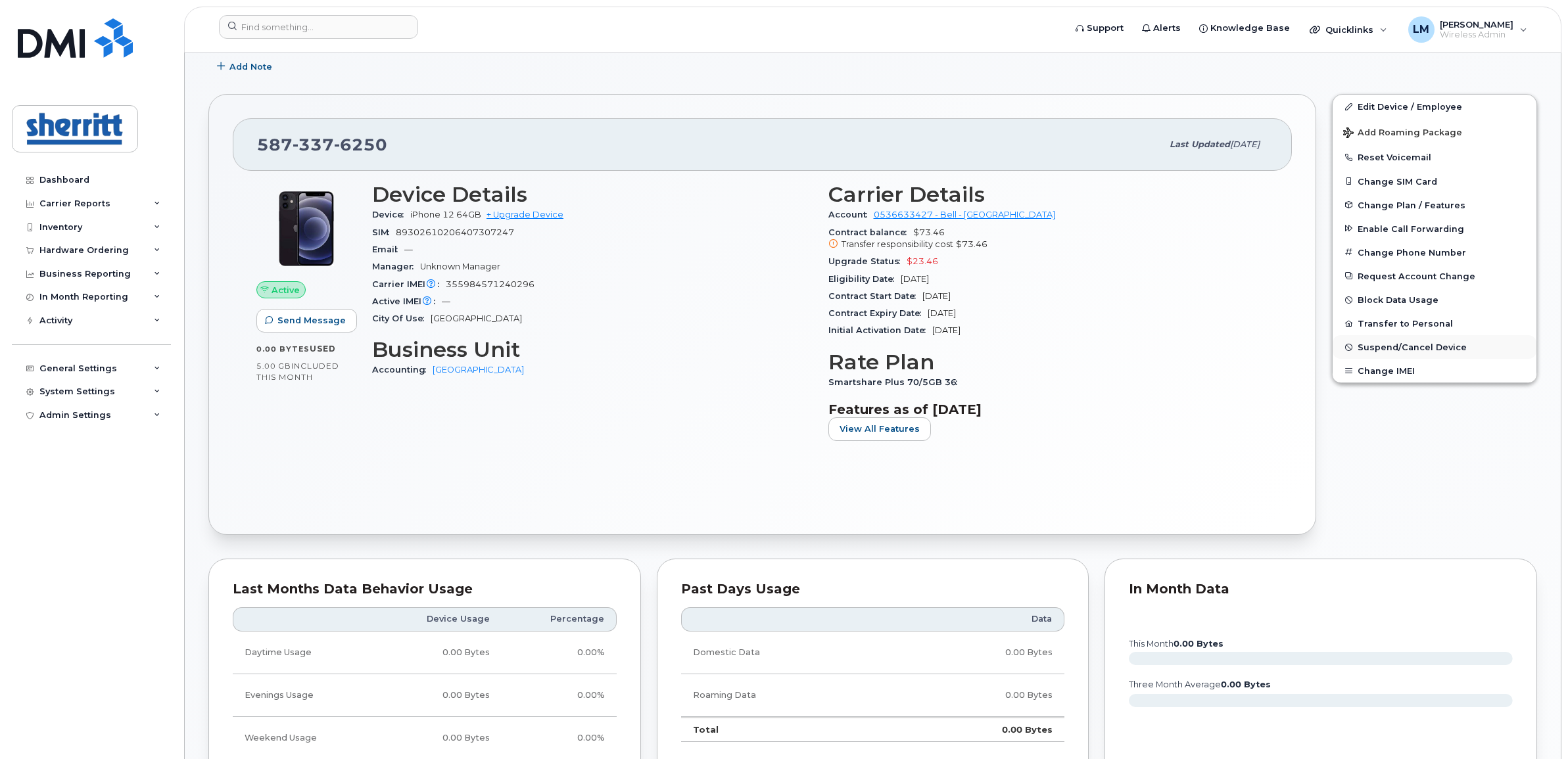
click at [1427, 346] on span "Suspend/Cancel Device" at bounding box center [1412, 347] width 109 height 10
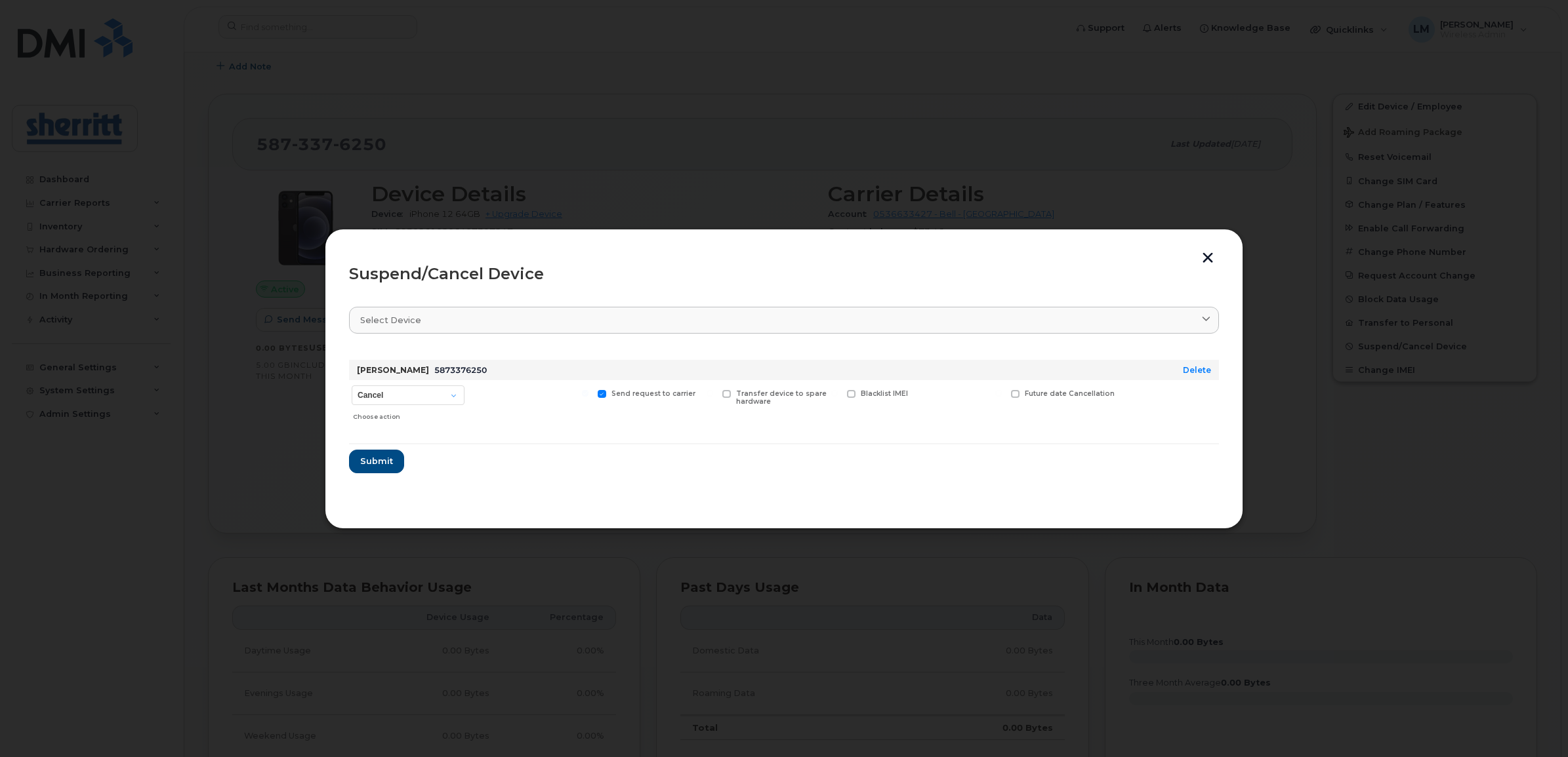
click at [425, 407] on div "Choose action" at bounding box center [408, 414] width 111 height 16
click at [431, 392] on select "Cancel Suspend - Extend Suspension Suspend - Reduced Rate Suspend - Full Rate S…" at bounding box center [408, 395] width 113 height 19
select select "[object Object]"
click at [352, 386] on select "Cancel Suspend - Extend Suspension Suspend - Reduced Rate Suspend - Full Rate S…" at bounding box center [408, 395] width 113 height 19
click at [389, 462] on span "Submit" at bounding box center [376, 461] width 33 height 13
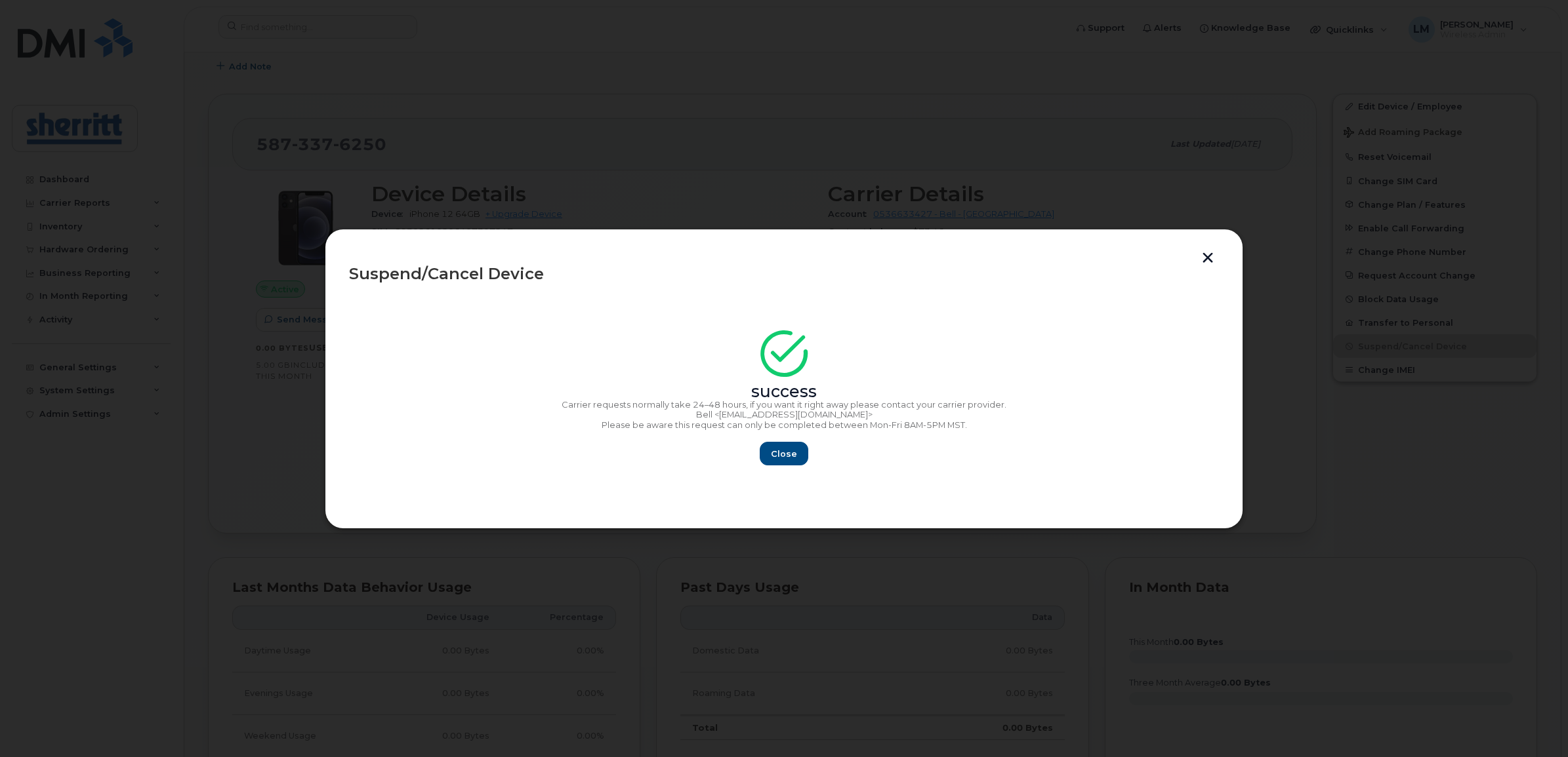
click at [378, 171] on div at bounding box center [784, 378] width 1568 height 757
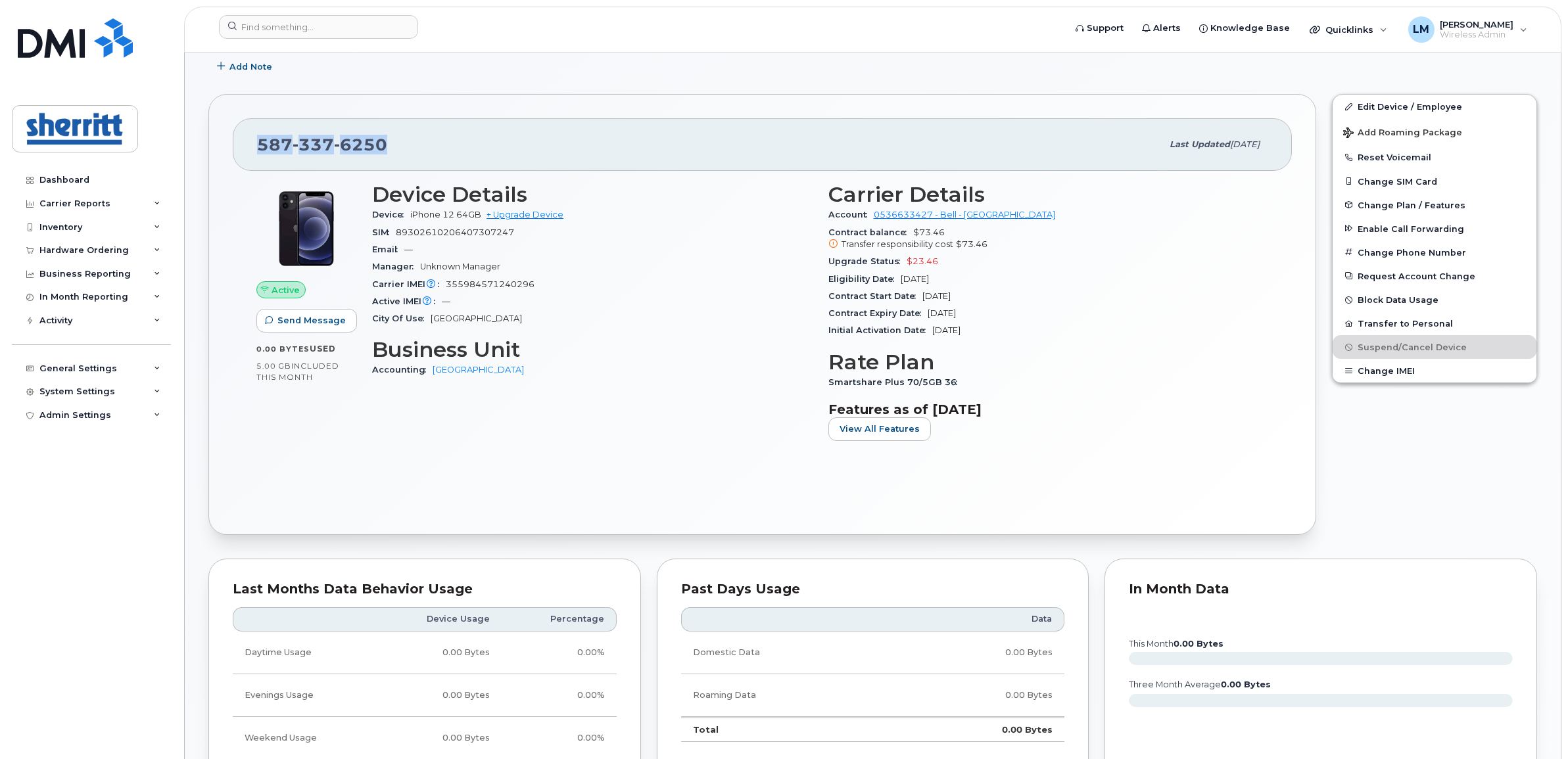
drag, startPoint x: 399, startPoint y: 148, endPoint x: 240, endPoint y: 148, distance: 159.0
click at [240, 148] on div "587 337 6250 Last updated Oct 07, 2025" at bounding box center [763, 144] width 1059 height 53
click at [241, 70] on span "Add Note" at bounding box center [251, 67] width 42 height 13
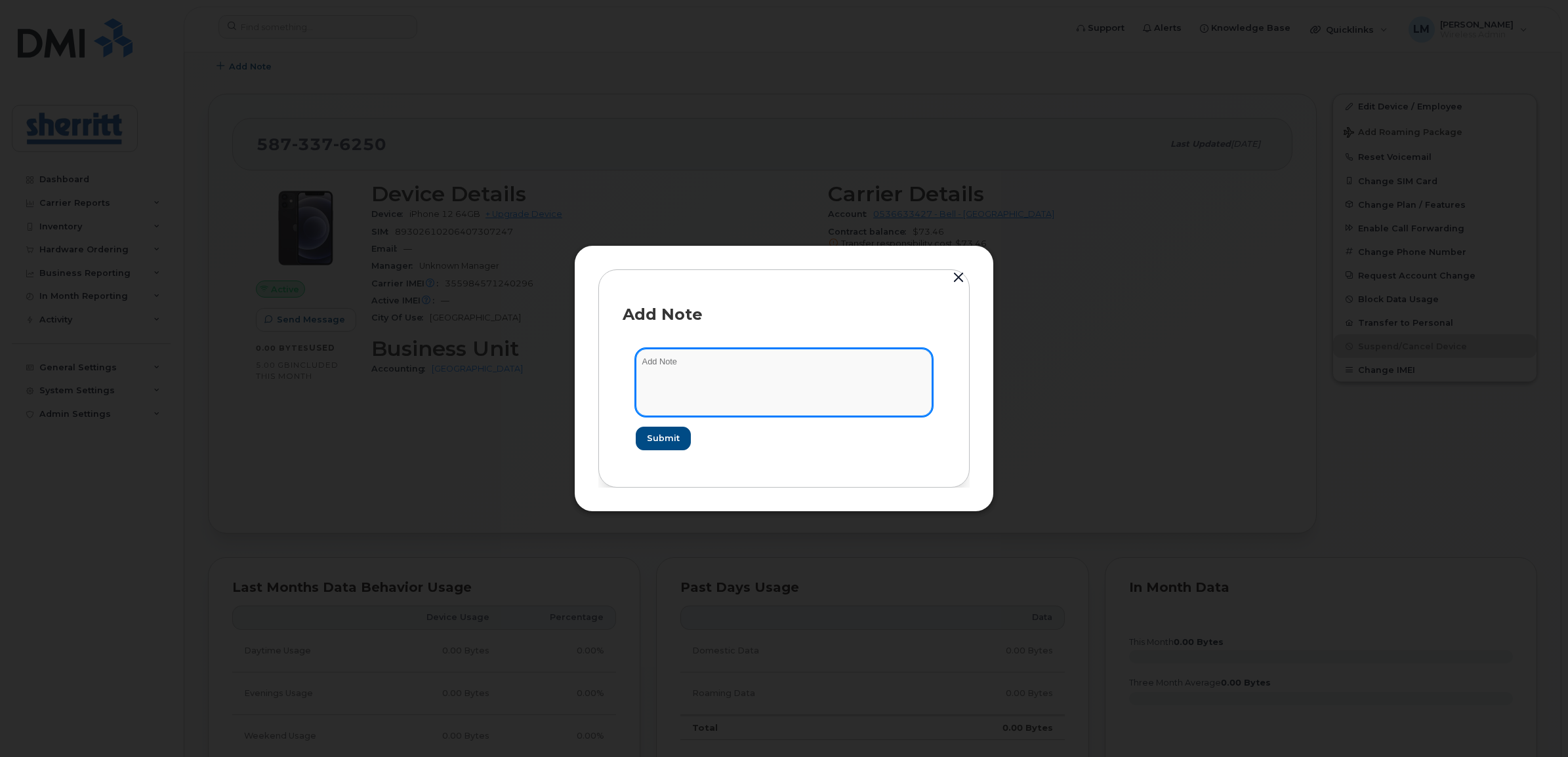
click at [727, 371] on textarea at bounding box center [784, 382] width 297 height 67
type textarea "Line suspended [DATE], had 26 months of no usage"
click at [676, 444] on span "Submit" at bounding box center [663, 438] width 33 height 13
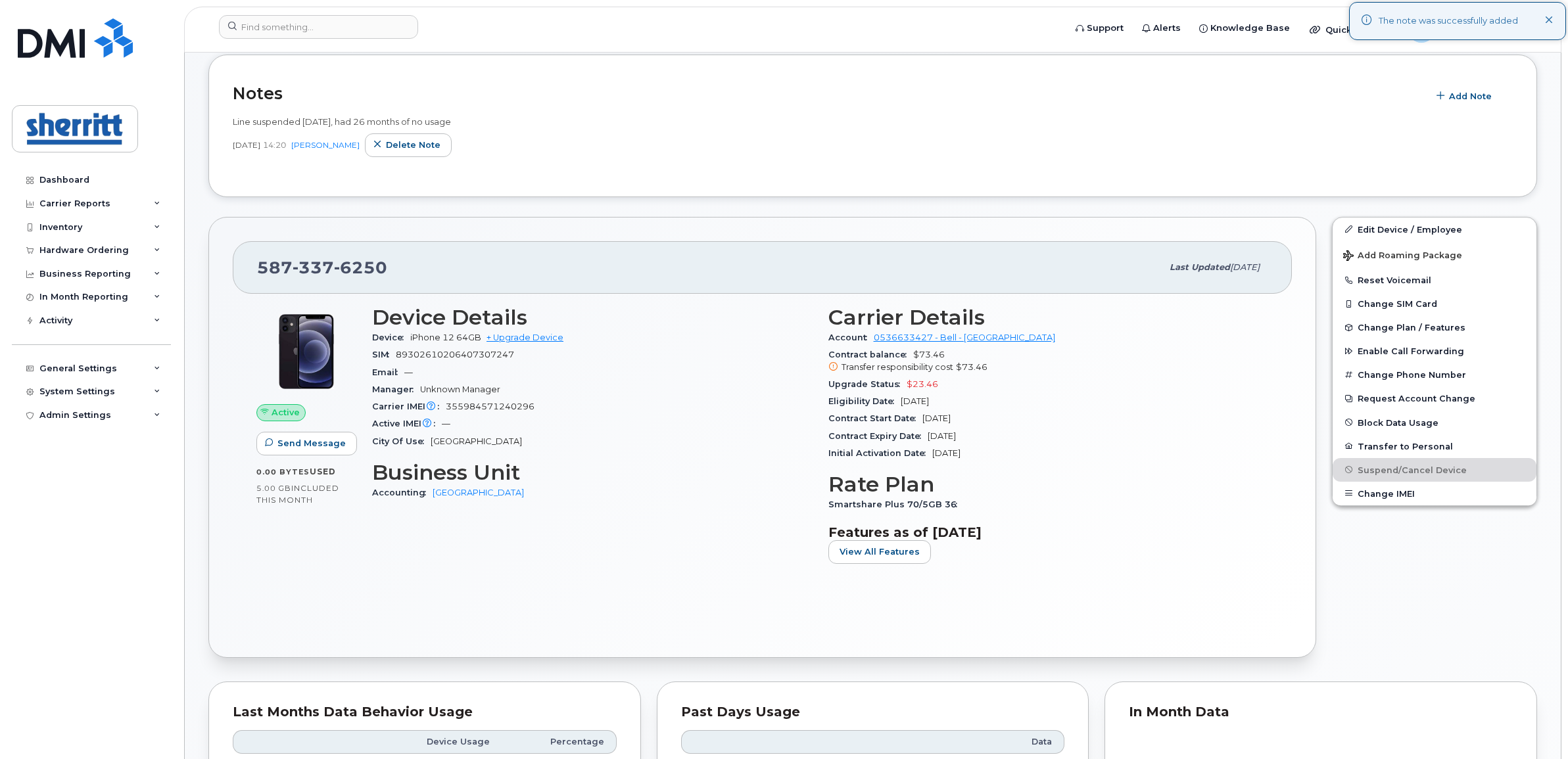
drag, startPoint x: 503, startPoint y: 122, endPoint x: 240, endPoint y: 117, distance: 263.0
click at [240, 117] on div "Line suspended [DATE], had 26 months of no usage" at bounding box center [873, 123] width 1281 height 13
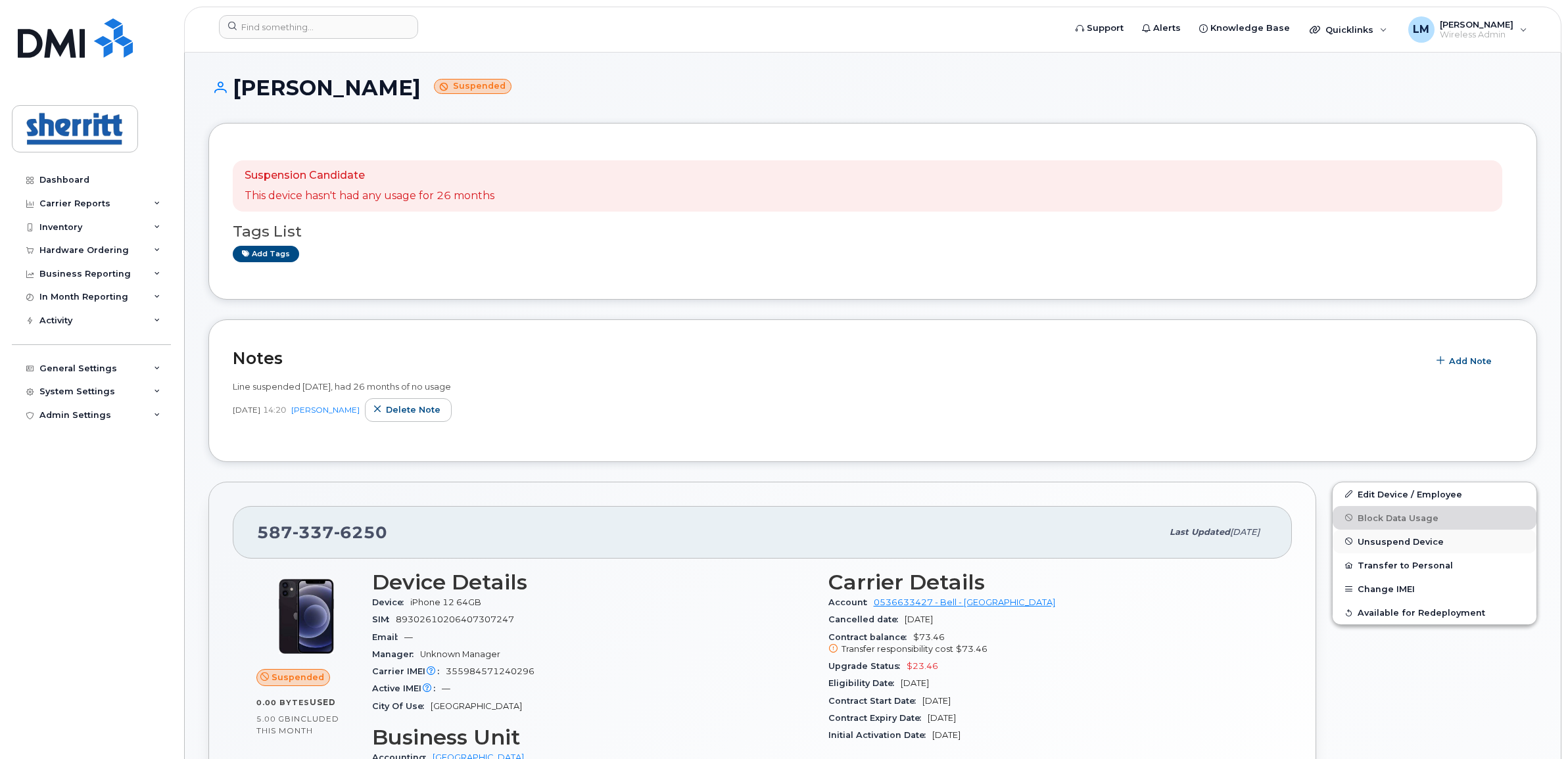
click at [1398, 543] on span "Unsuspend Device" at bounding box center [1400, 541] width 86 height 10
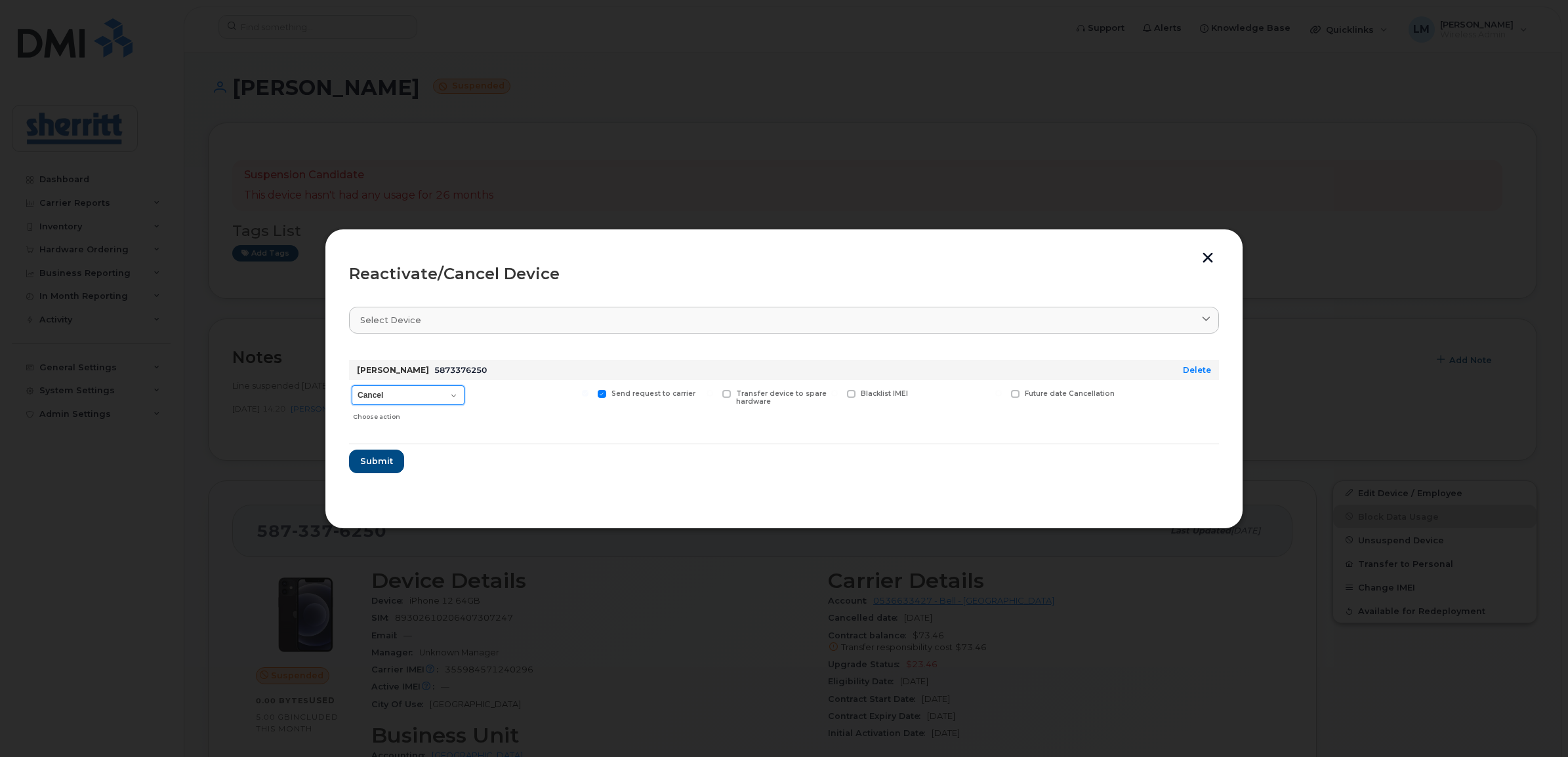
click at [418, 399] on select "Cancel Suspend - Extend Suspension Reactivate" at bounding box center [408, 395] width 113 height 19
select select "[object Object]"
click at [352, 386] on select "Cancel Suspend - Extend Suspension Reactivate" at bounding box center [408, 395] width 113 height 19
click at [375, 461] on span "Submit" at bounding box center [376, 461] width 33 height 13
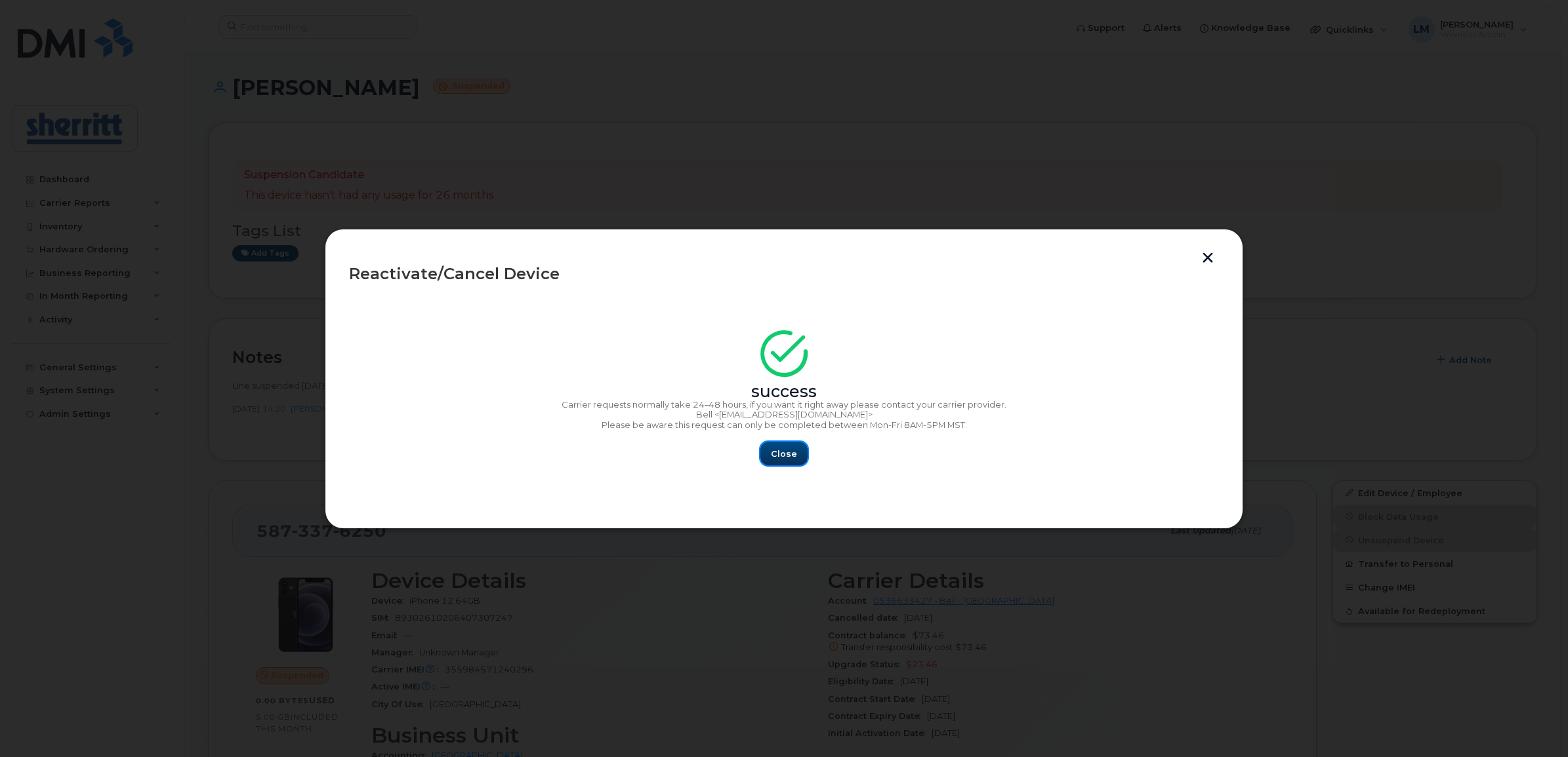
click at [776, 455] on span "Close" at bounding box center [784, 454] width 27 height 13
